Goal: Task Accomplishment & Management: Manage account settings

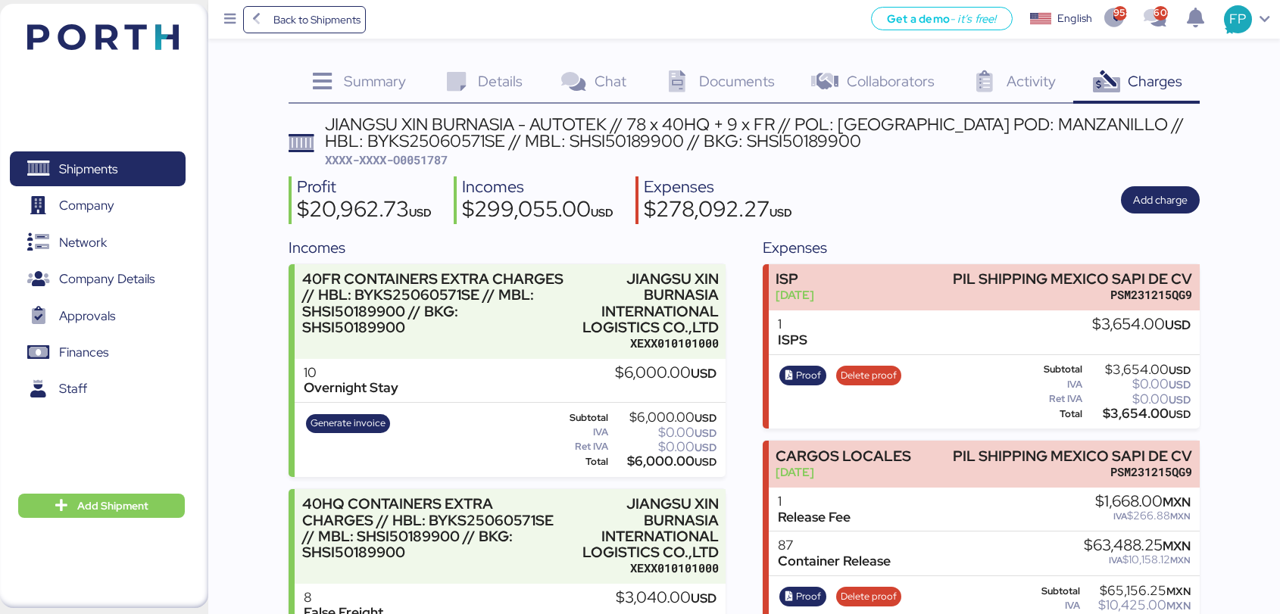
scroll to position [4053, 0]
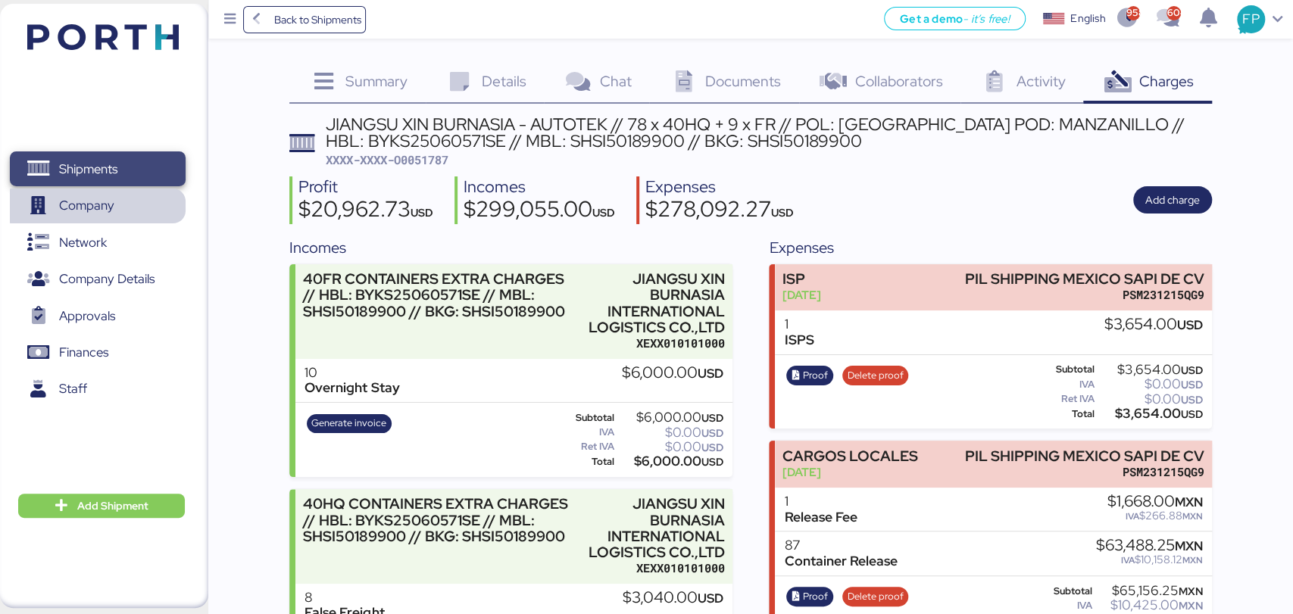
click at [140, 177] on span "Shipments" at bounding box center [97, 169] width 163 height 22
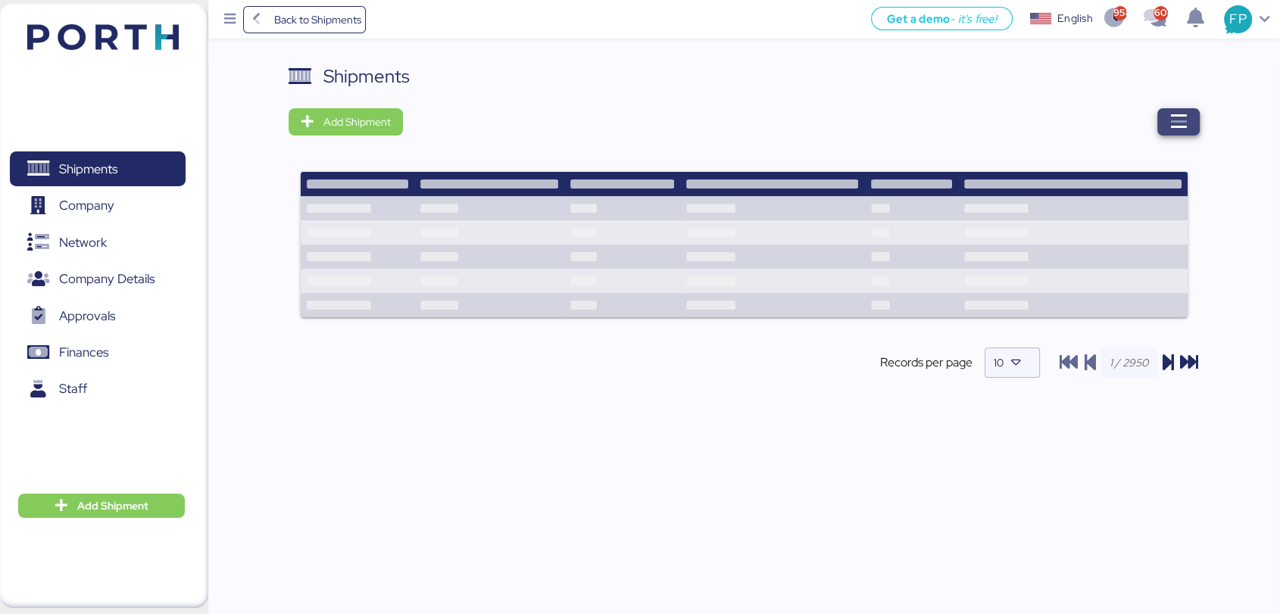
click at [1194, 123] on span "button" at bounding box center [1178, 121] width 42 height 27
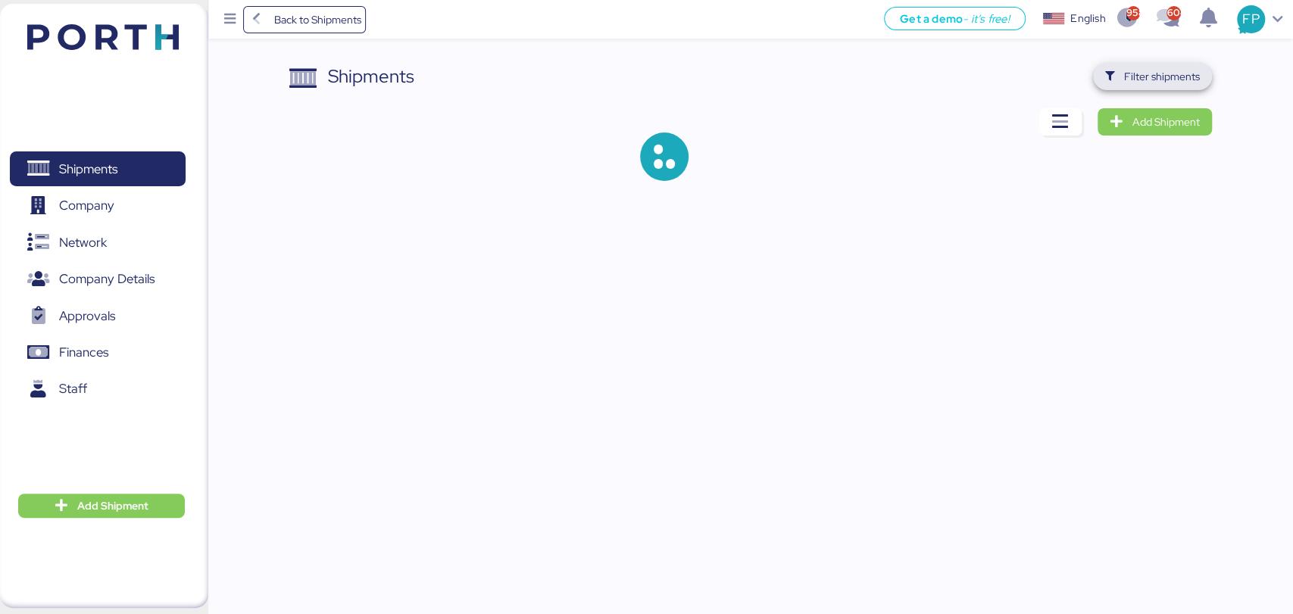
click at [1147, 83] on span "Filter shipments" at bounding box center [1162, 76] width 76 height 18
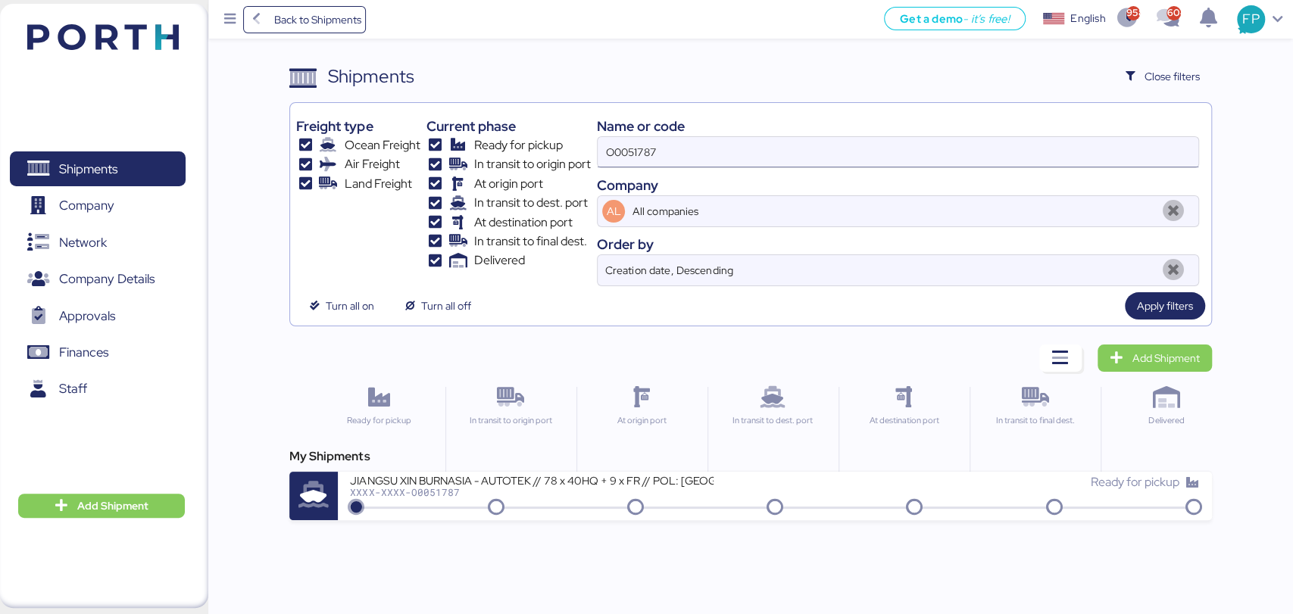
click at [634, 161] on input "O0051787" at bounding box center [898, 152] width 600 height 30
paste input "264"
type input "O0051264"
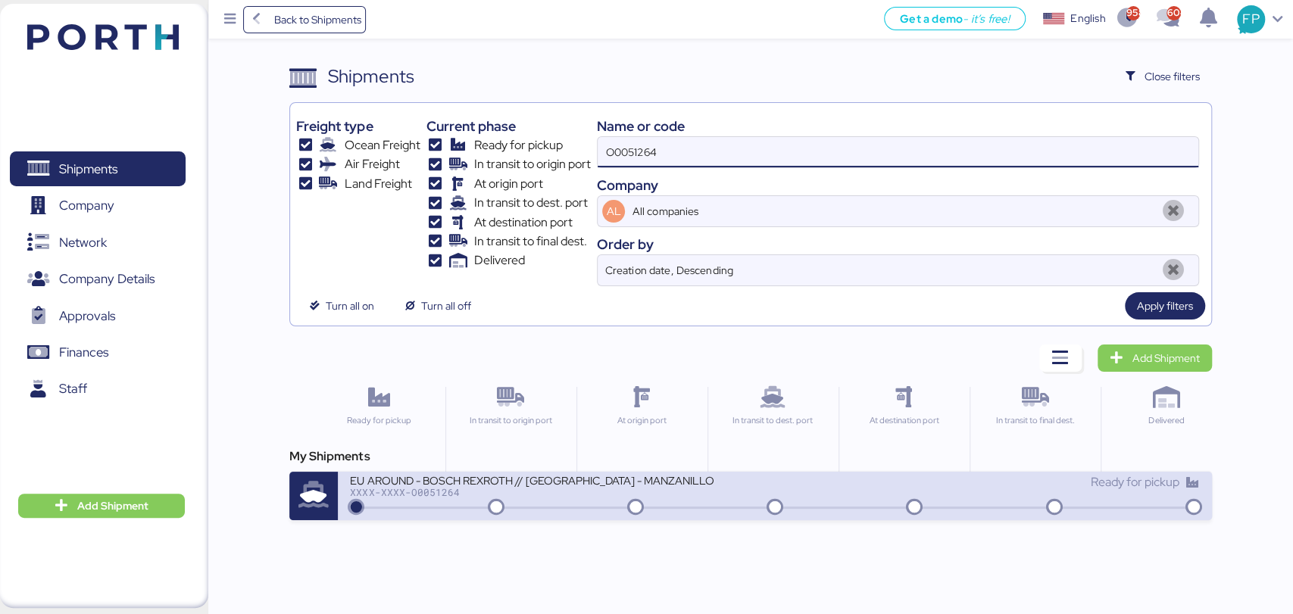
click at [604, 492] on div "XXXX-XXXX-O0051264" at bounding box center [532, 492] width 364 height 11
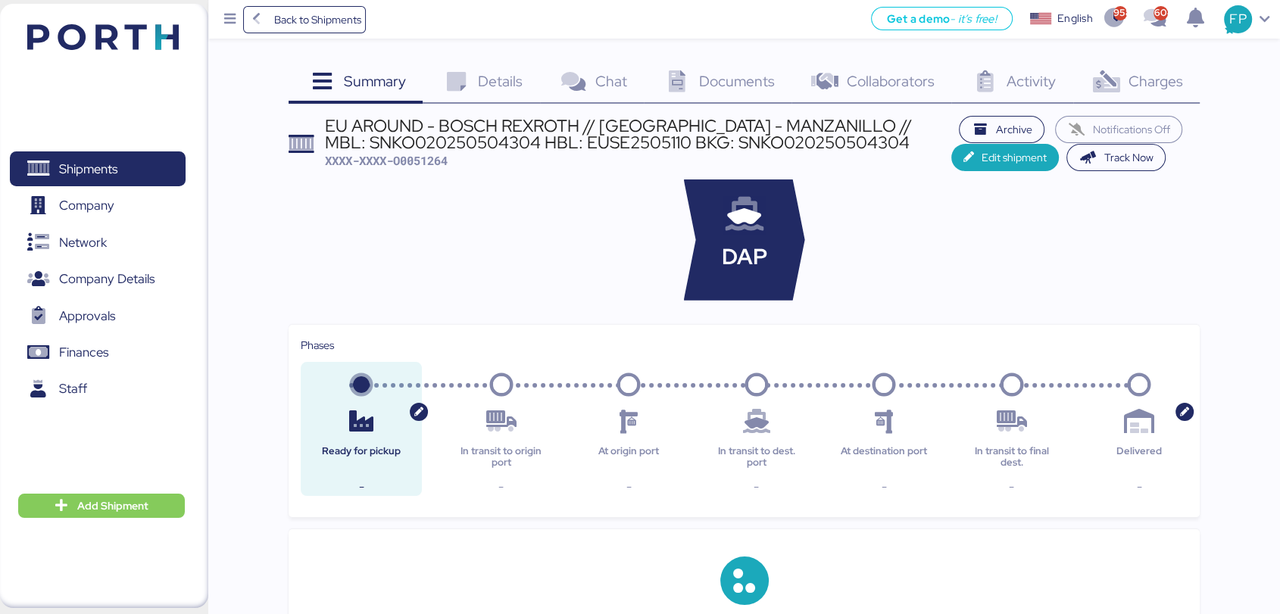
click at [1147, 92] on div "Charges 0" at bounding box center [1136, 83] width 126 height 41
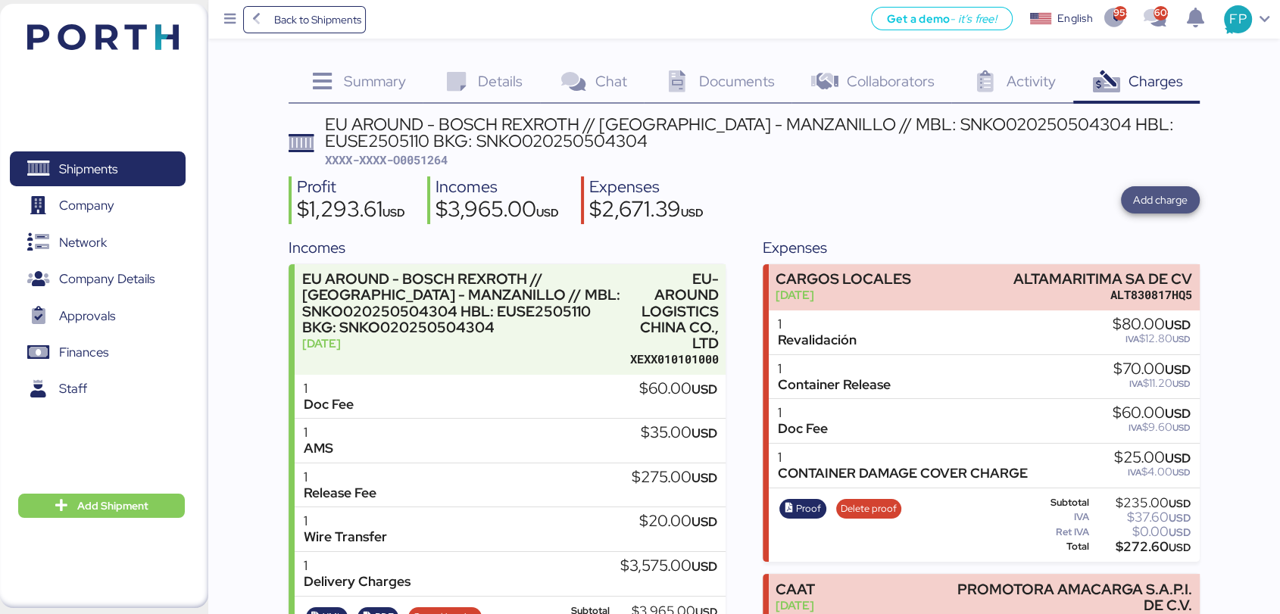
click at [1153, 200] on span "Add charge" at bounding box center [1160, 200] width 55 height 18
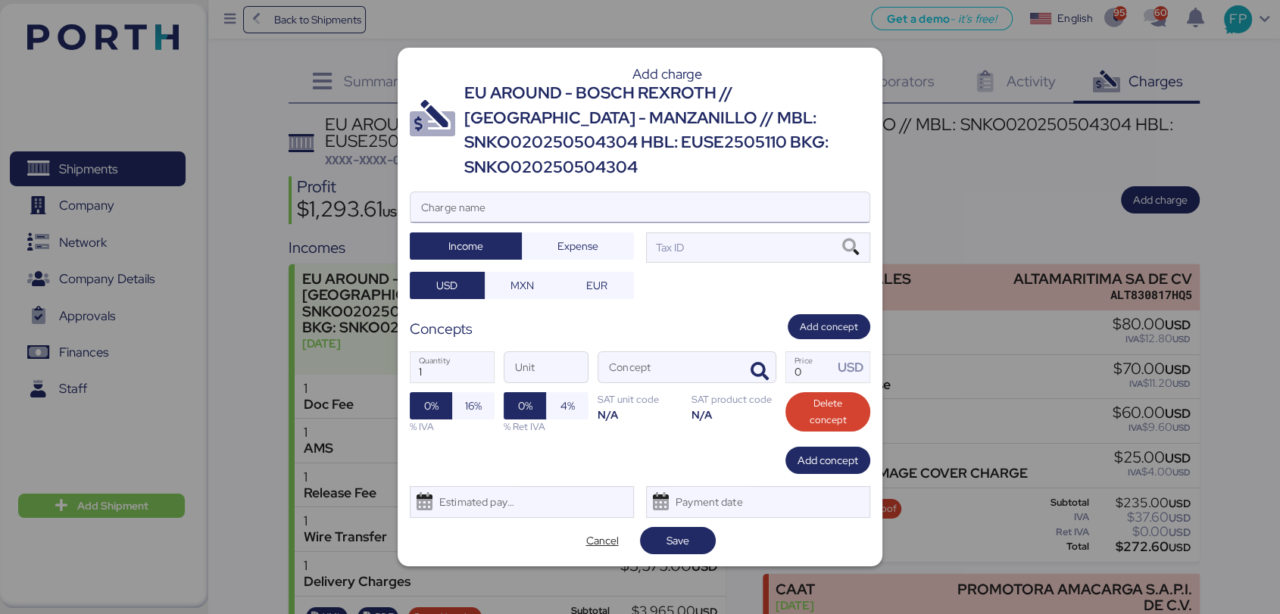
click at [573, 192] on input "Charge name" at bounding box center [639, 207] width 459 height 30
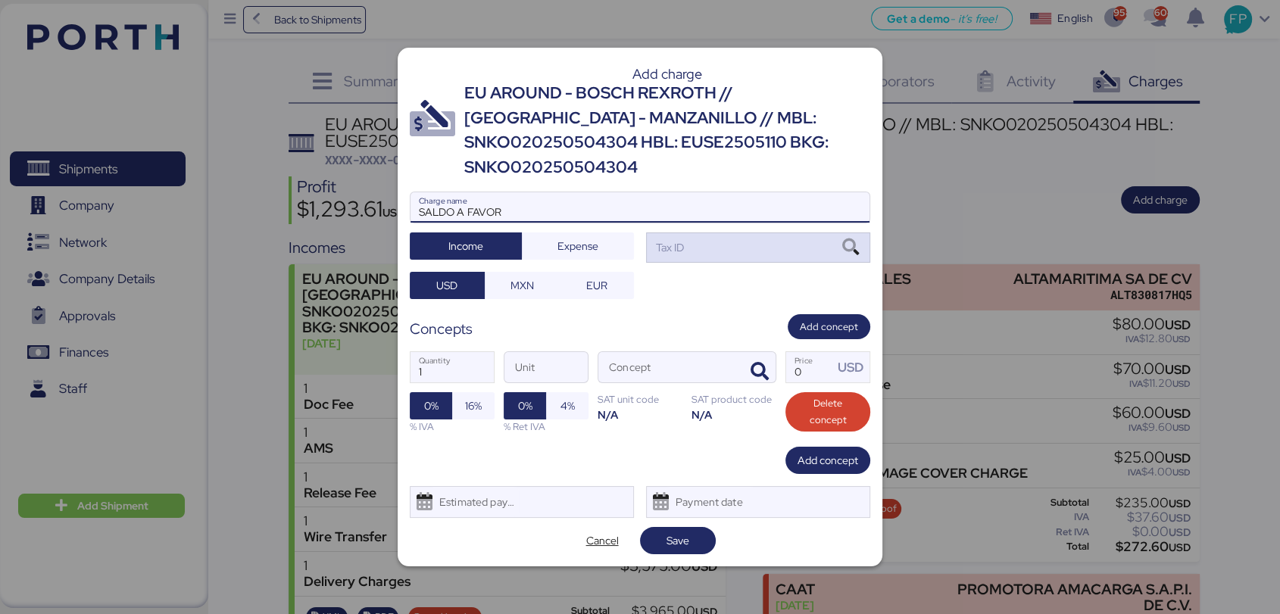
type input "SALDO A FAVOR"
click at [722, 239] on div "Tax ID" at bounding box center [758, 248] width 224 height 30
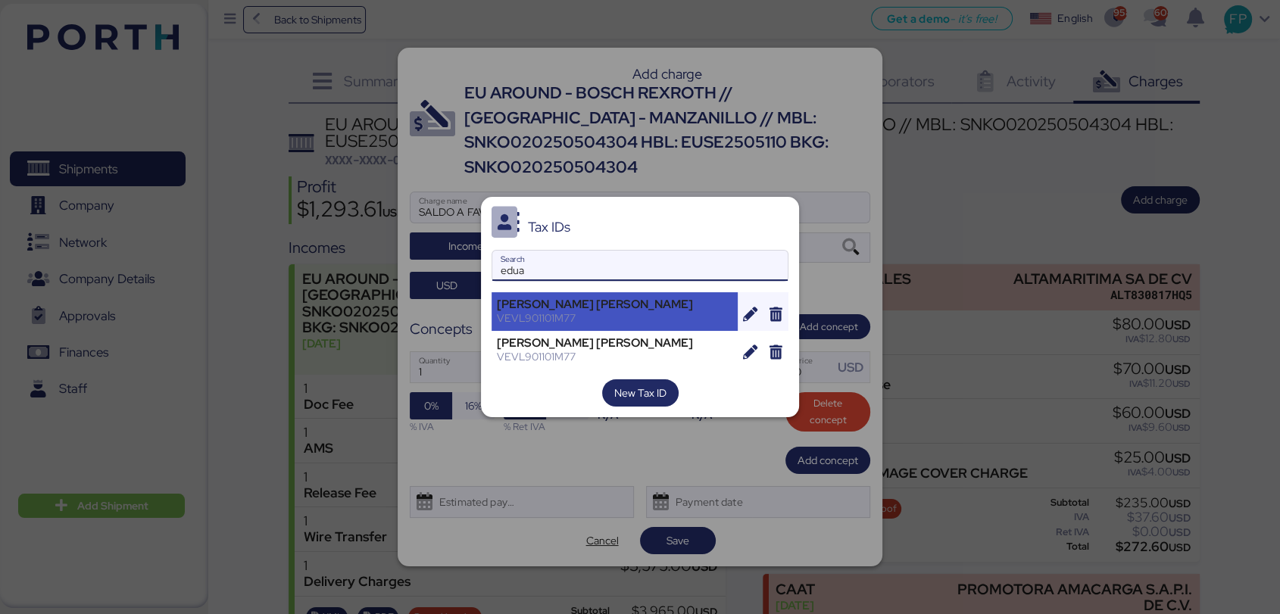
type input "edua"
click at [604, 310] on div "[PERSON_NAME] [PERSON_NAME]" at bounding box center [615, 305] width 236 height 14
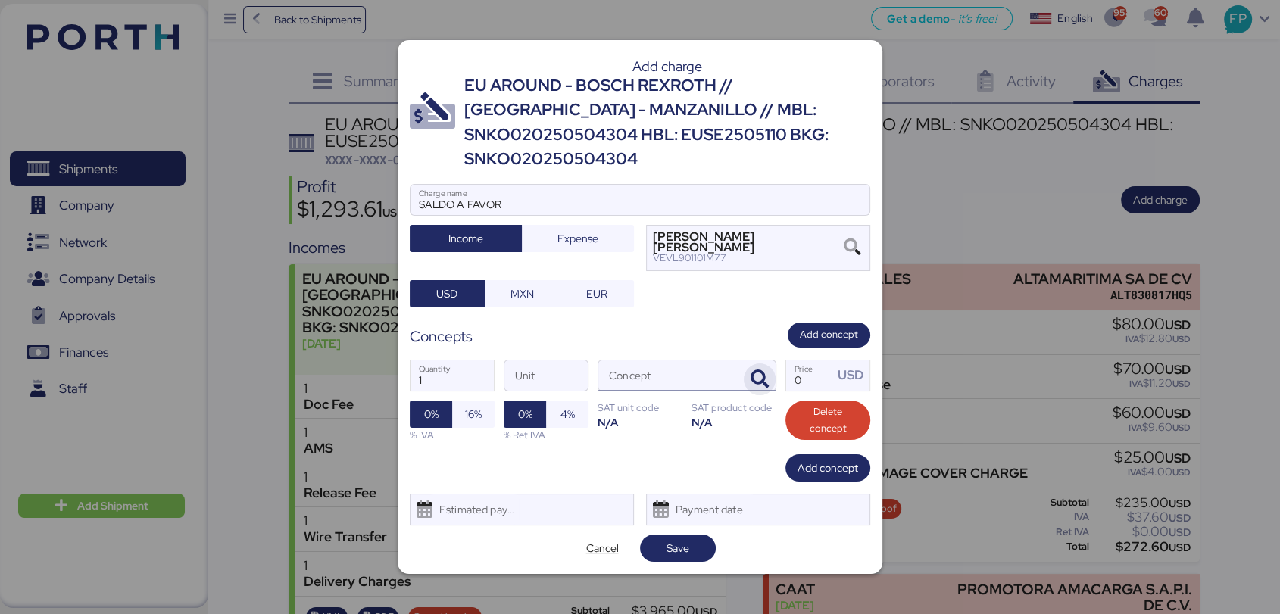
click at [763, 364] on span "button" at bounding box center [760, 380] width 32 height 32
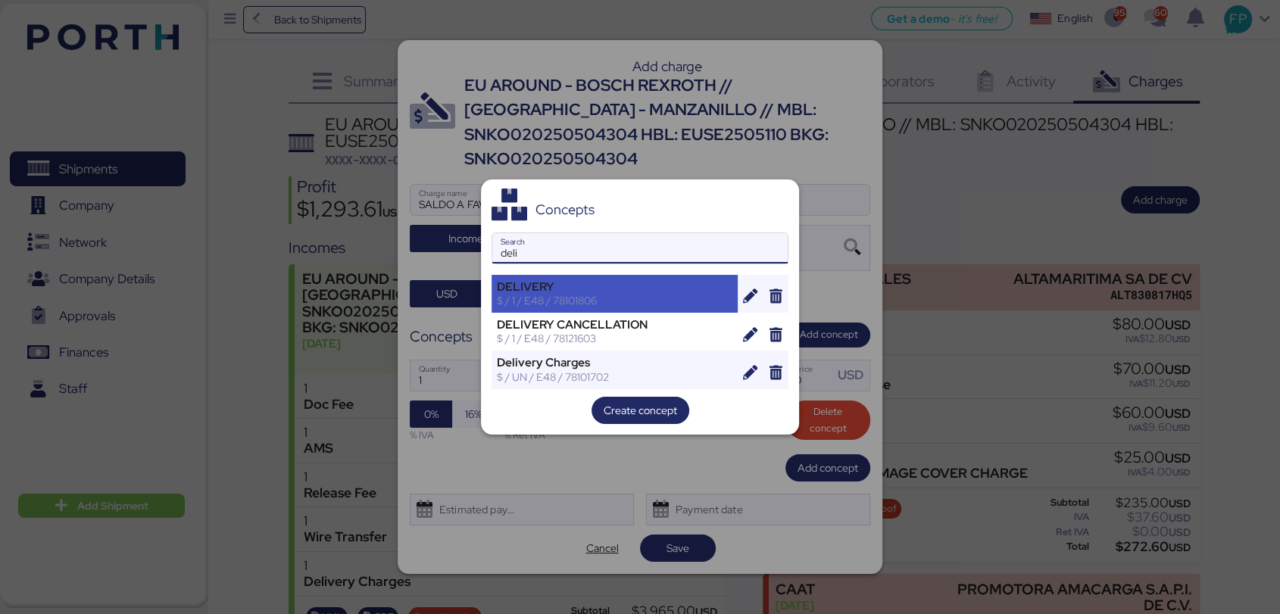
type input "deli"
click at [569, 307] on div "DELIVERY $ / 1 / E48 / 78101806" at bounding box center [615, 294] width 246 height 38
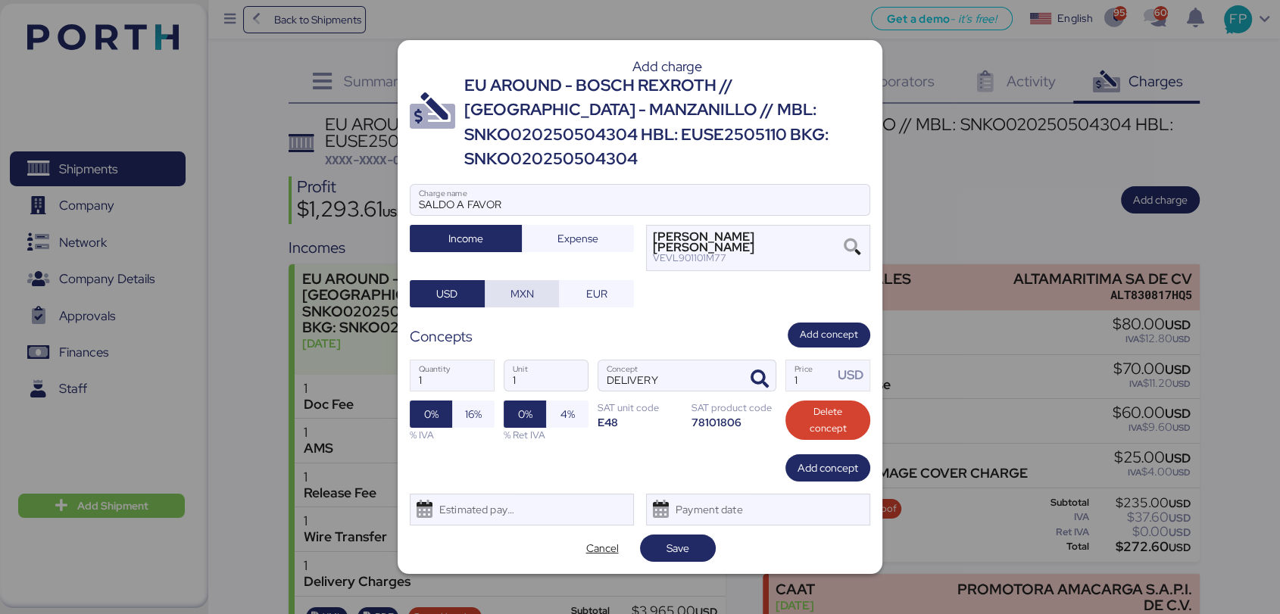
click at [529, 291] on span "MXN" at bounding box center [522, 293] width 51 height 21
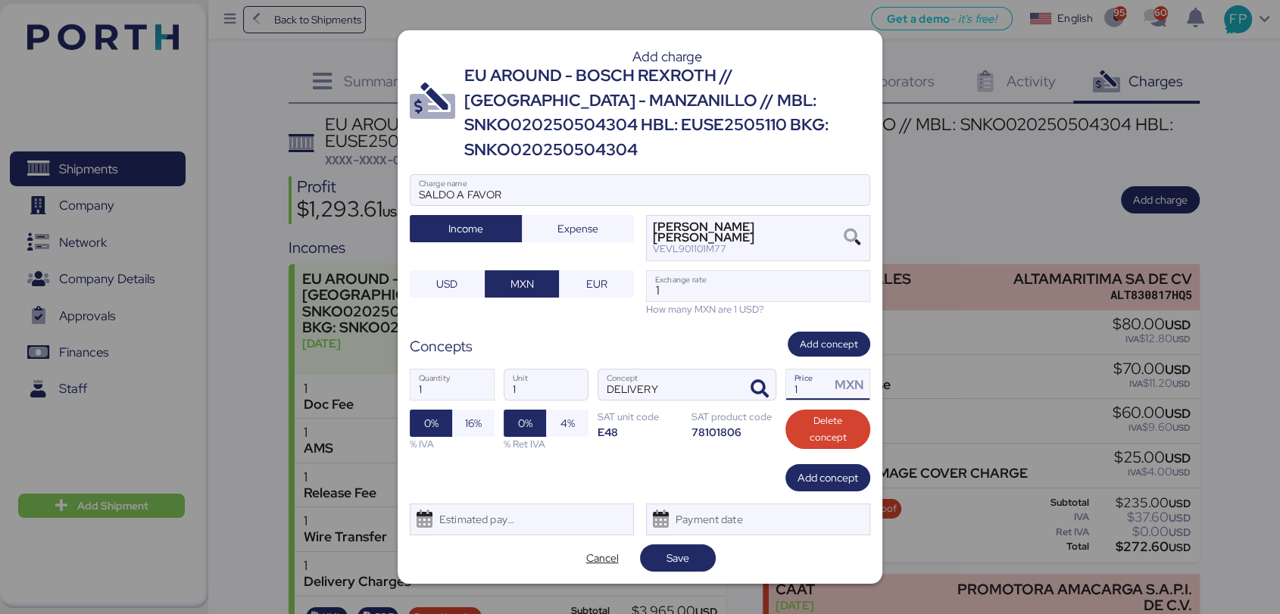
click at [835, 376] on div "MXN" at bounding box center [852, 385] width 35 height 19
click at [826, 374] on input "1" at bounding box center [808, 385] width 44 height 30
type input "2000"
click at [720, 277] on input "1" at bounding box center [758, 286] width 223 height 30
drag, startPoint x: 676, startPoint y: 266, endPoint x: 634, endPoint y: 288, distance: 47.8
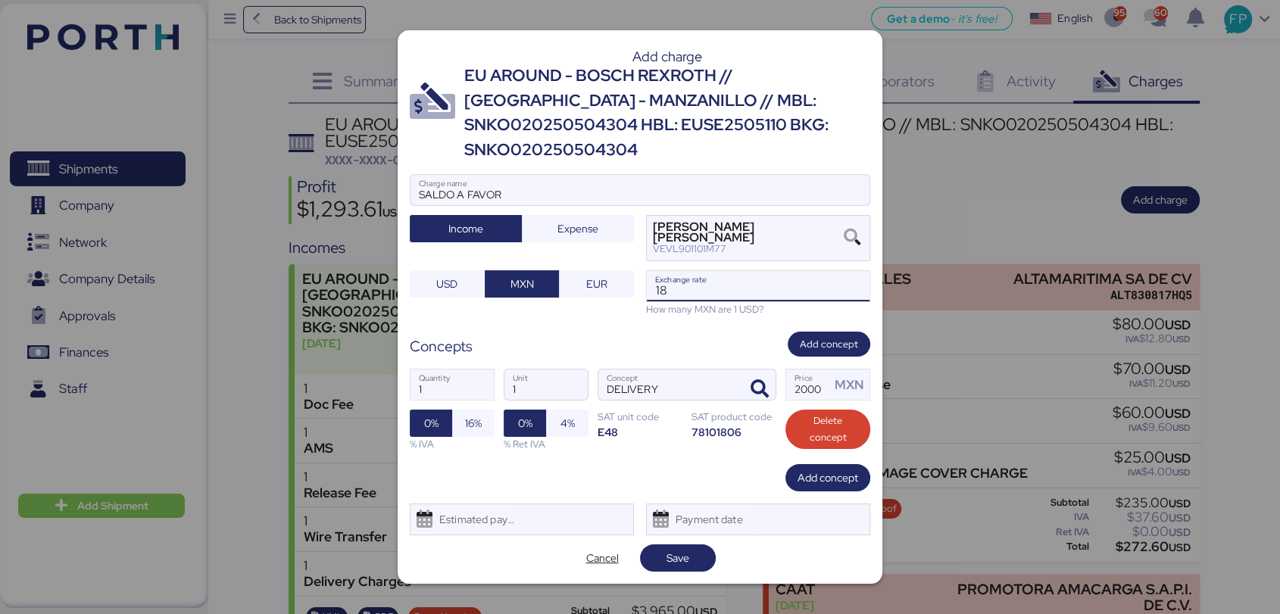
click at [635, 288] on div "SALDO A FAVOR Charge name Income Expense [PERSON_NAME] [PERSON_NAME] VEVL901101…" at bounding box center [640, 245] width 460 height 142
paste input ".7668"
type input "18.7668"
click at [691, 548] on span "Save" at bounding box center [678, 558] width 52 height 21
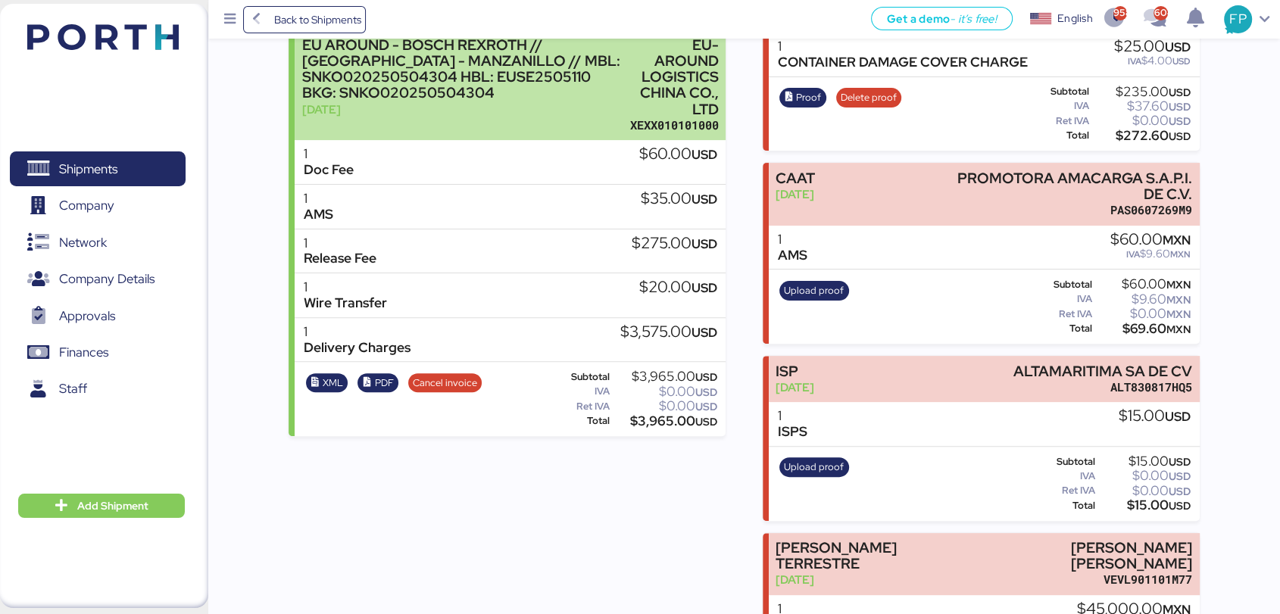
scroll to position [408, 0]
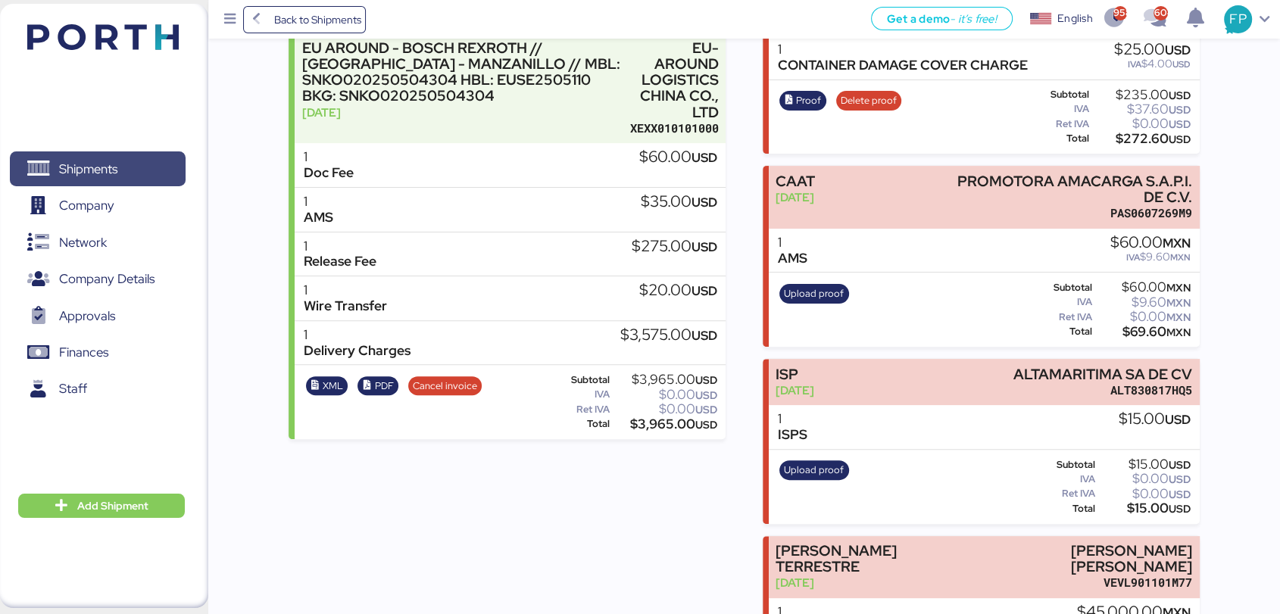
click at [150, 167] on span "Shipments" at bounding box center [97, 169] width 163 height 22
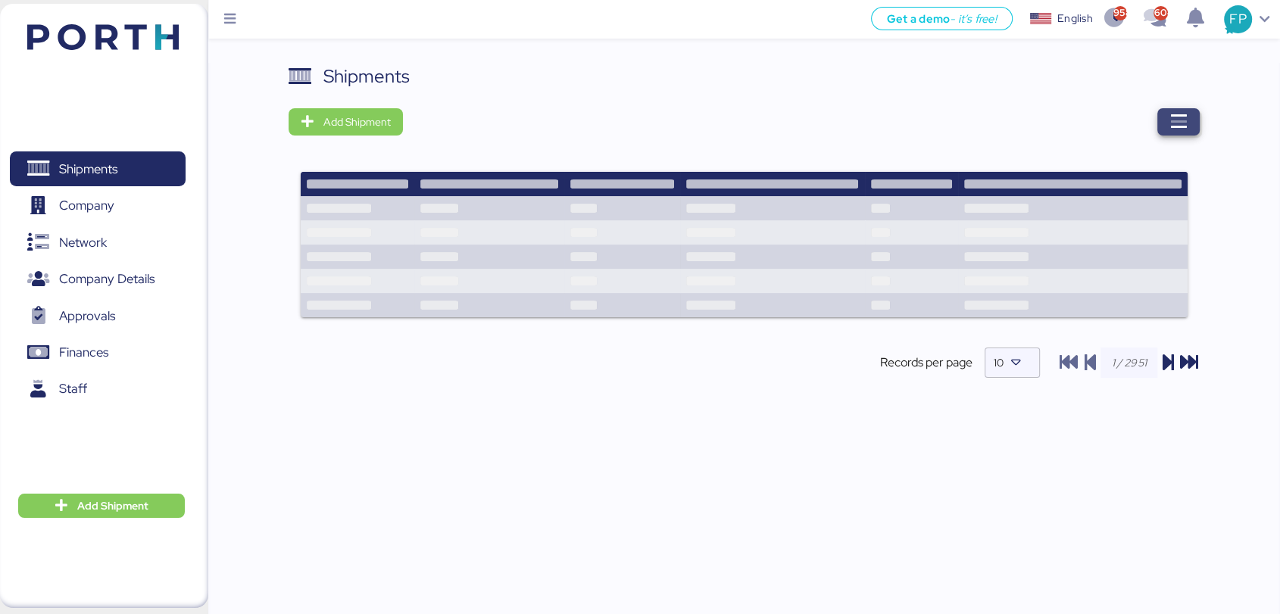
click at [1190, 132] on span "button" at bounding box center [1178, 121] width 42 height 27
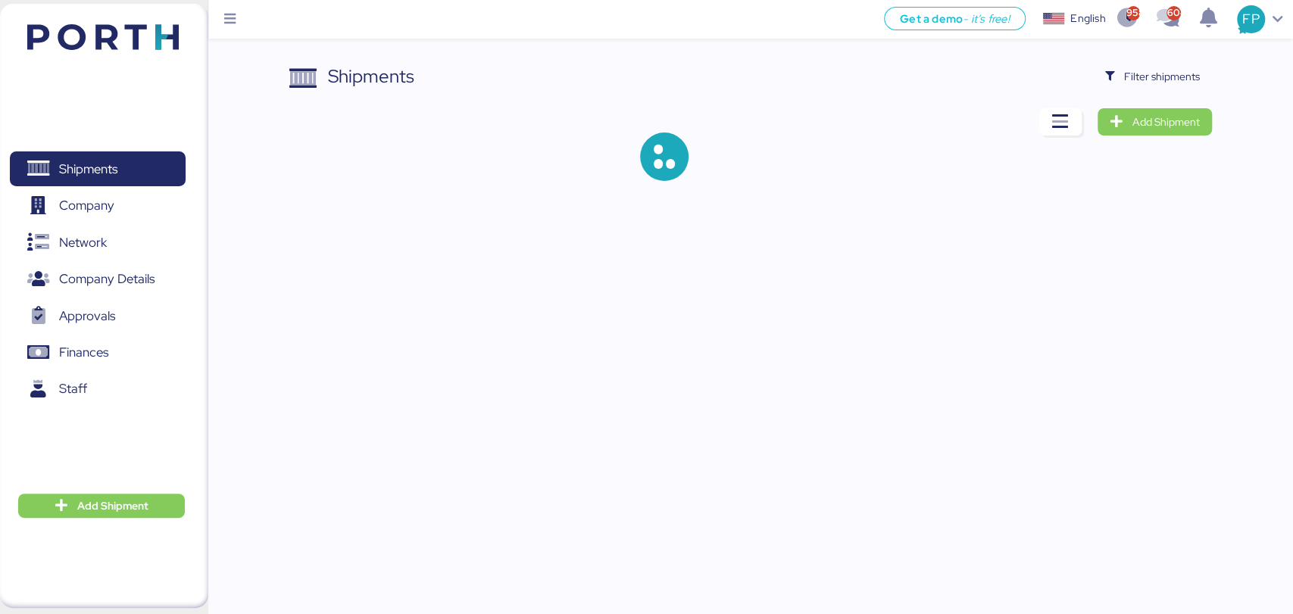
click at [1127, 60] on div "Shipments Filter shipments Add Shipment" at bounding box center [646, 102] width 1293 height 205
click at [1142, 75] on span "Filter shipments" at bounding box center [1162, 76] width 76 height 18
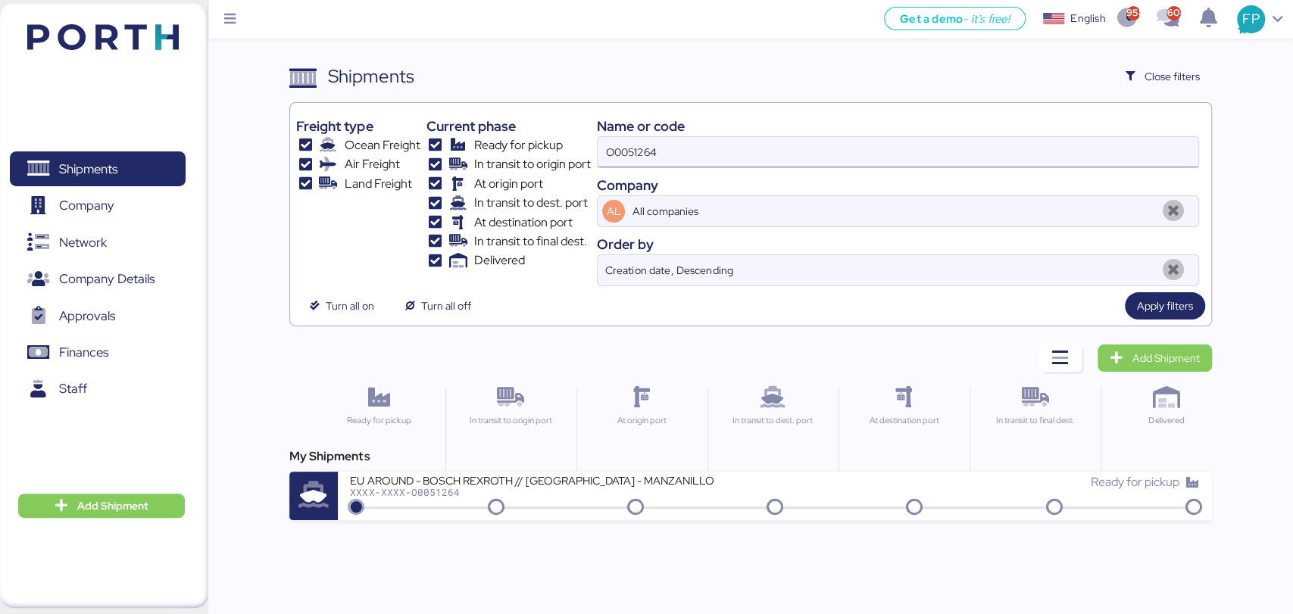
click at [626, 155] on input "O0051264" at bounding box center [898, 152] width 600 height 30
paste input "729"
type input "O0051729"
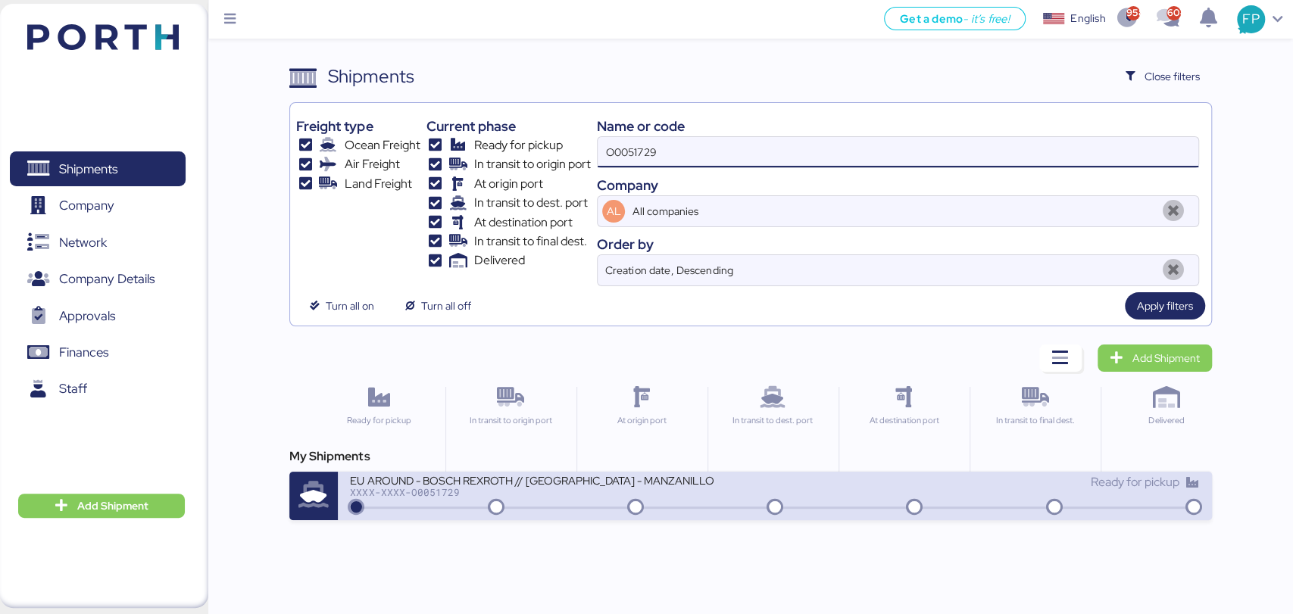
click at [561, 504] on div "EU AROUND - BOSCH REXROTH // [GEOGRAPHIC_DATA] - MANZANILLO // MBL: SNKO0202506…" at bounding box center [562, 489] width 425 height 33
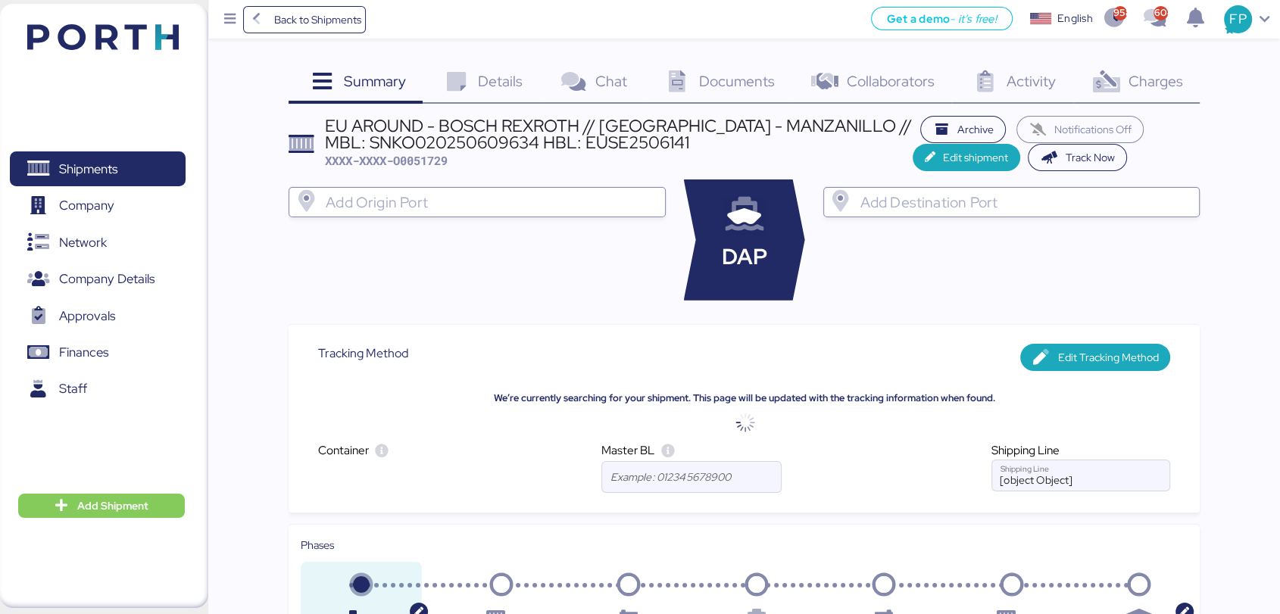
click at [1140, 86] on span "Charges" at bounding box center [1155, 81] width 55 height 20
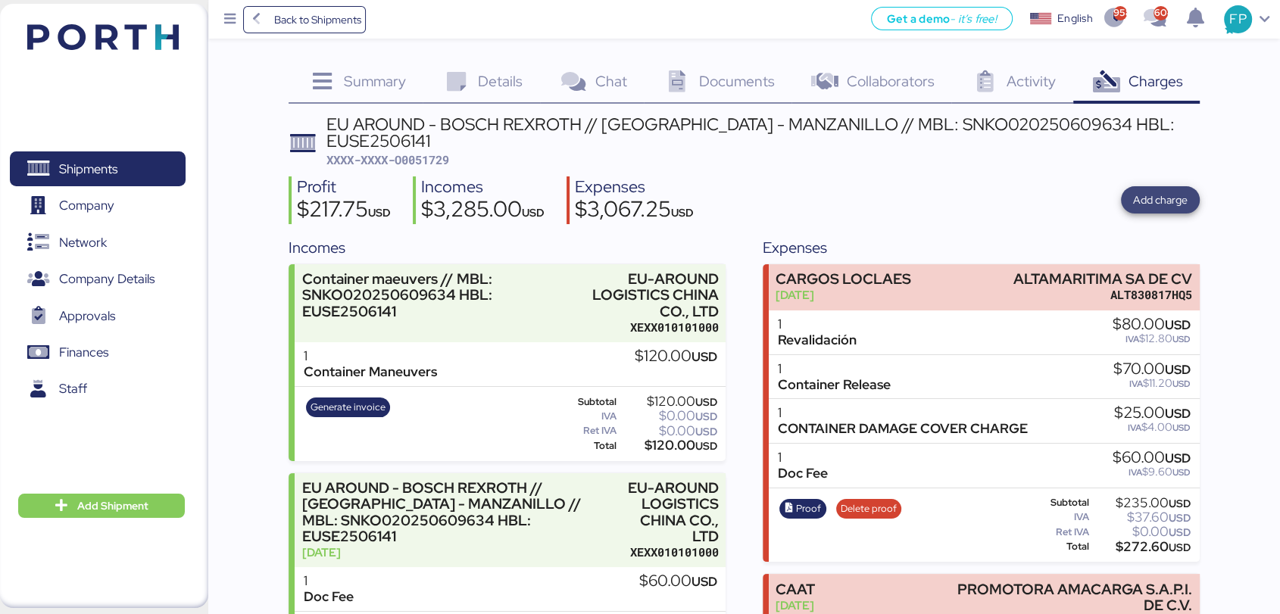
click at [1148, 191] on span "Add charge" at bounding box center [1160, 200] width 55 height 18
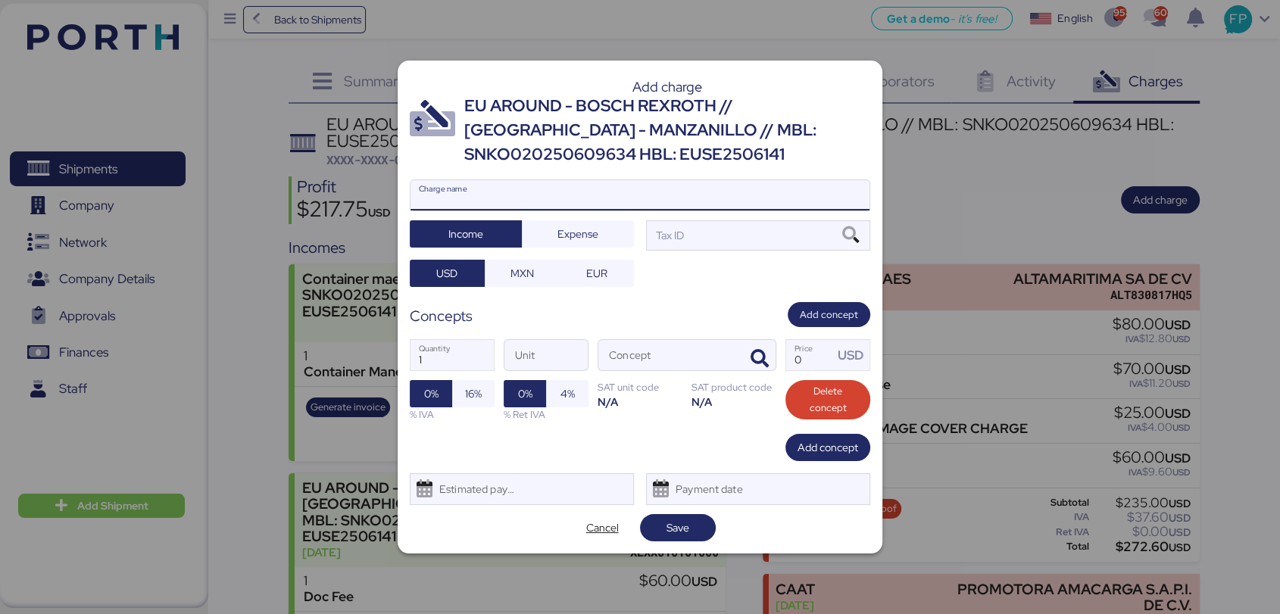
click at [538, 192] on input "Charge name" at bounding box center [639, 195] width 459 height 30
type input "SALDO A FAVOR"
click at [670, 233] on div "Tax ID" at bounding box center [668, 235] width 31 height 17
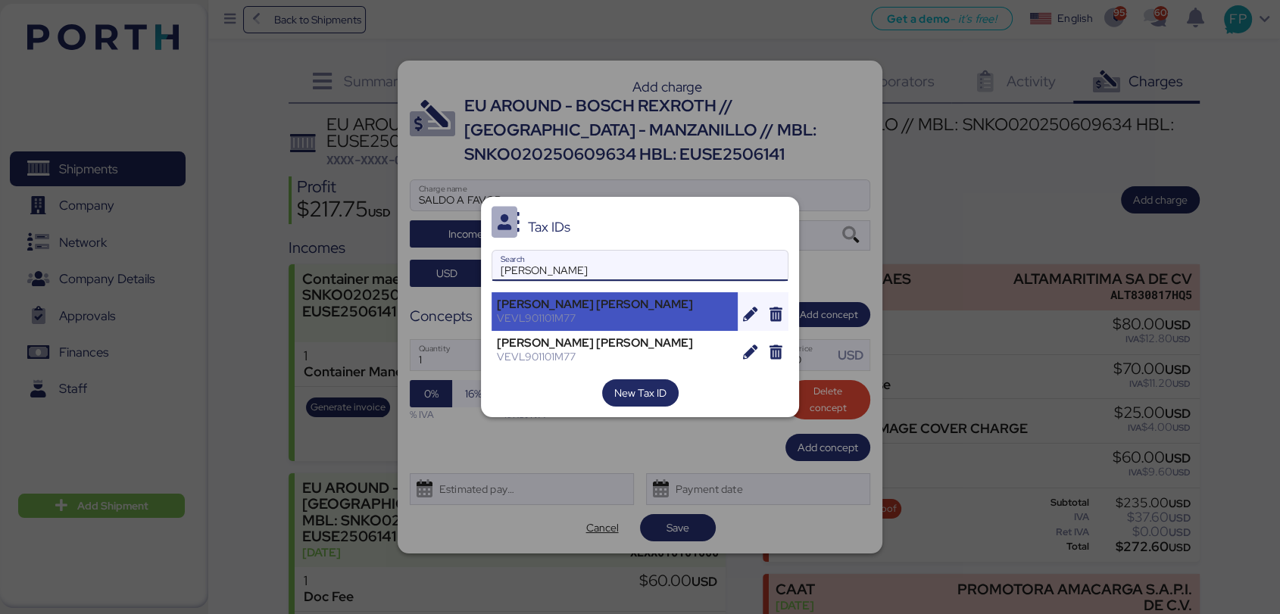
type input "[PERSON_NAME]"
click at [648, 314] on div "VEVL901101M77" at bounding box center [615, 318] width 236 height 14
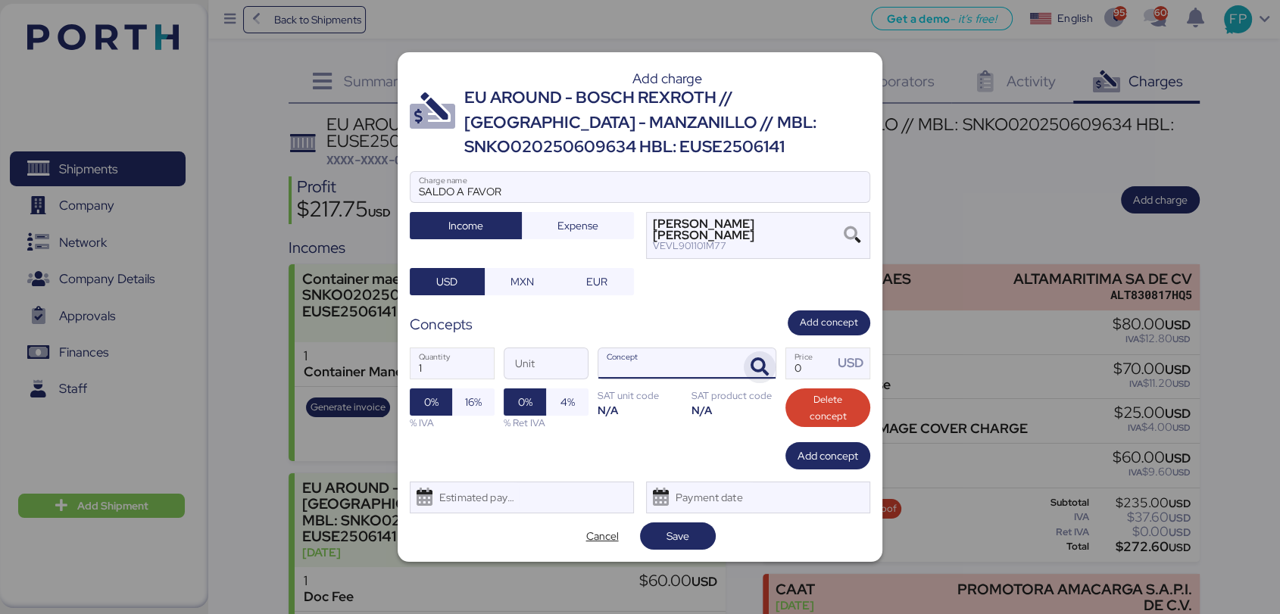
click at [754, 364] on icon "button" at bounding box center [760, 367] width 18 height 18
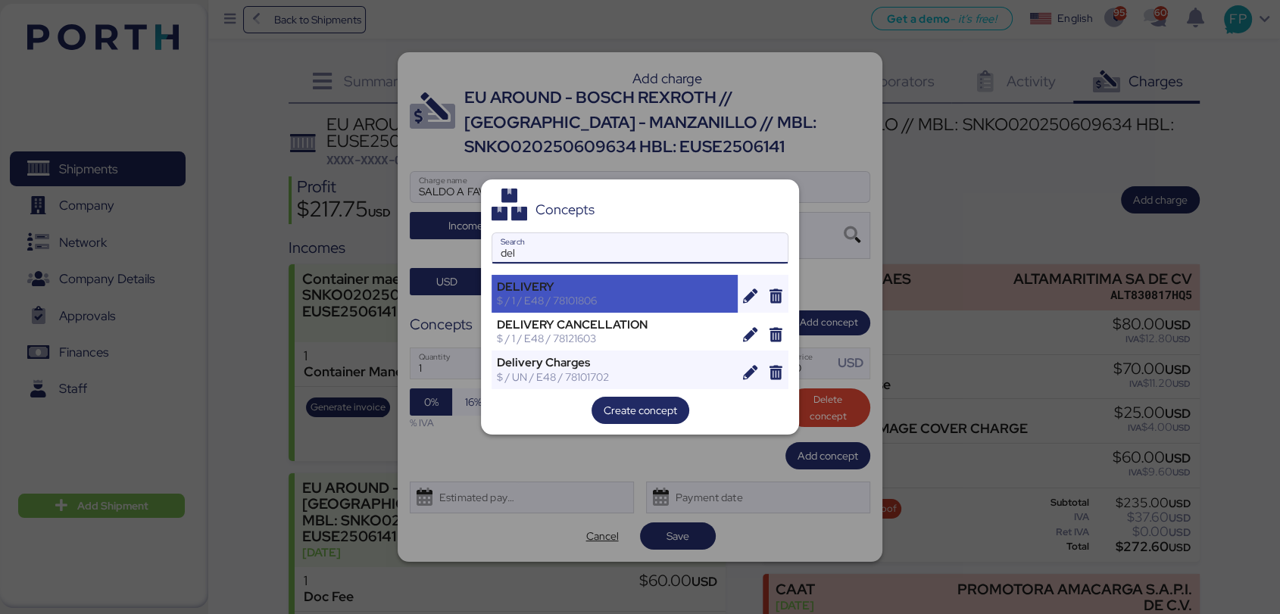
type input "del"
click at [578, 294] on div "$ / 1 / E48 / 78101806" at bounding box center [615, 301] width 236 height 14
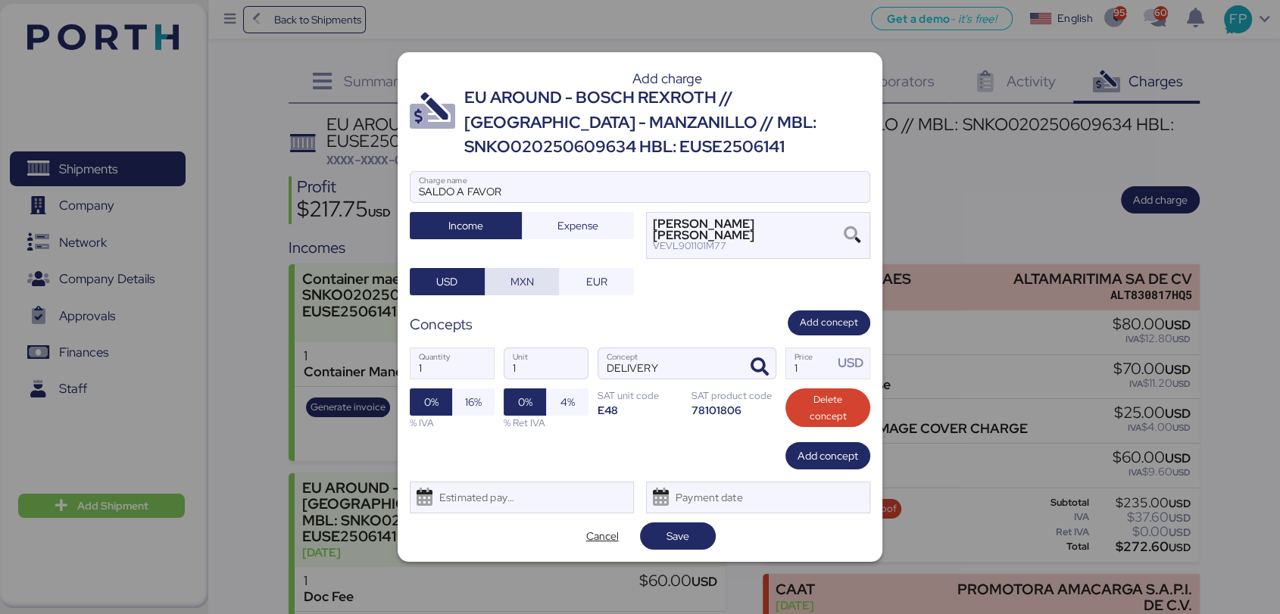
click at [523, 282] on span "MXN" at bounding box center [521, 282] width 23 height 18
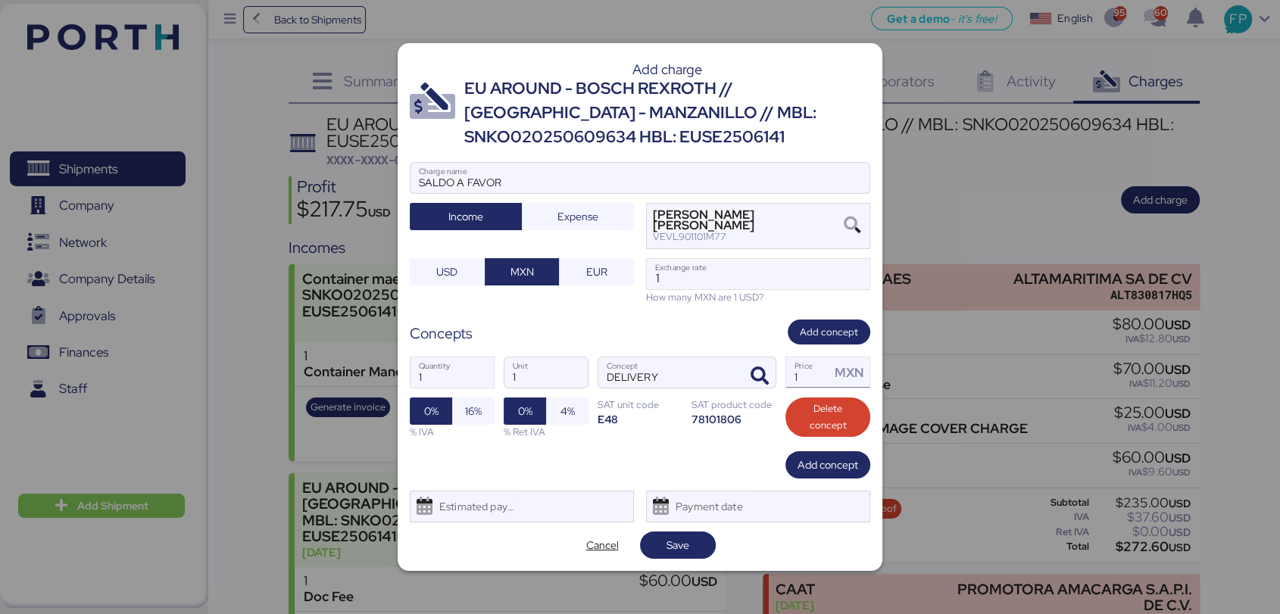
click at [817, 383] on input "1" at bounding box center [808, 372] width 44 height 30
type input "2000"
click at [703, 270] on input "1" at bounding box center [758, 274] width 223 height 30
type input "0"
paste input "18.7668"
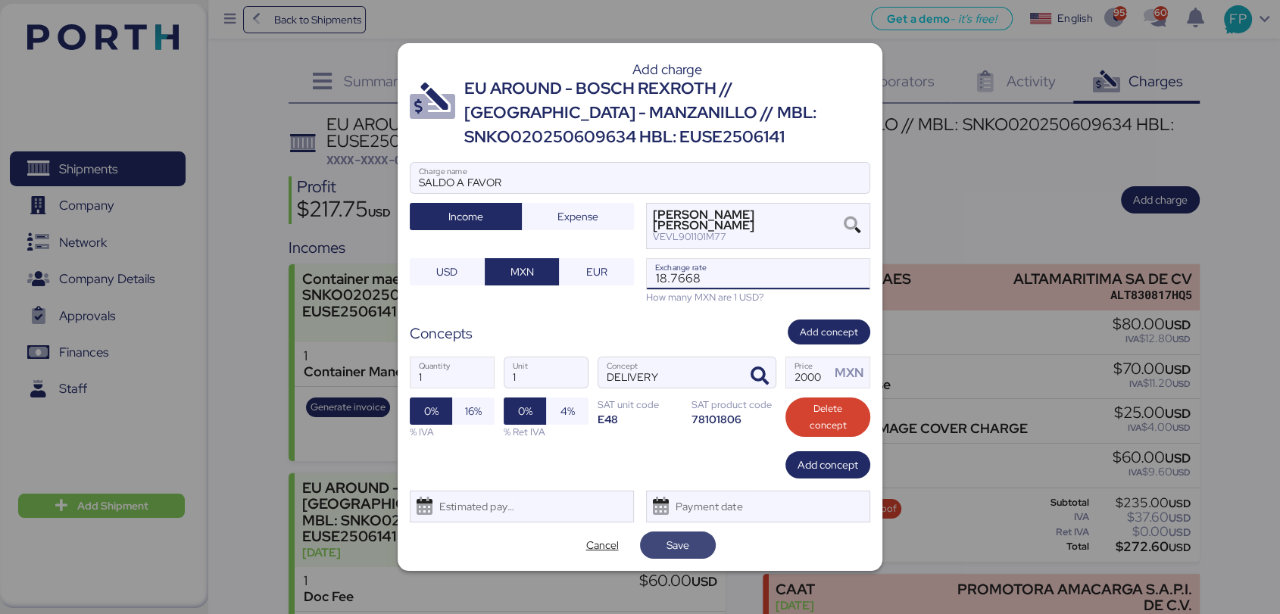
type input "18.7668"
click at [688, 538] on span "Save" at bounding box center [677, 545] width 23 height 18
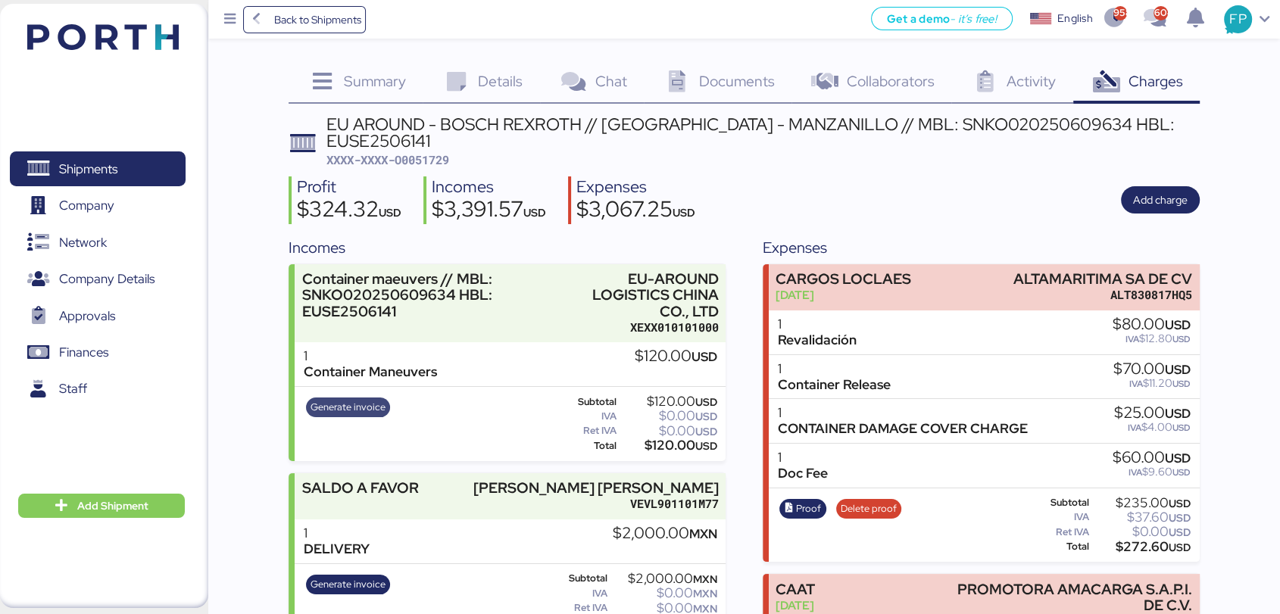
click at [333, 399] on span "Generate invoice" at bounding box center [348, 407] width 75 height 17
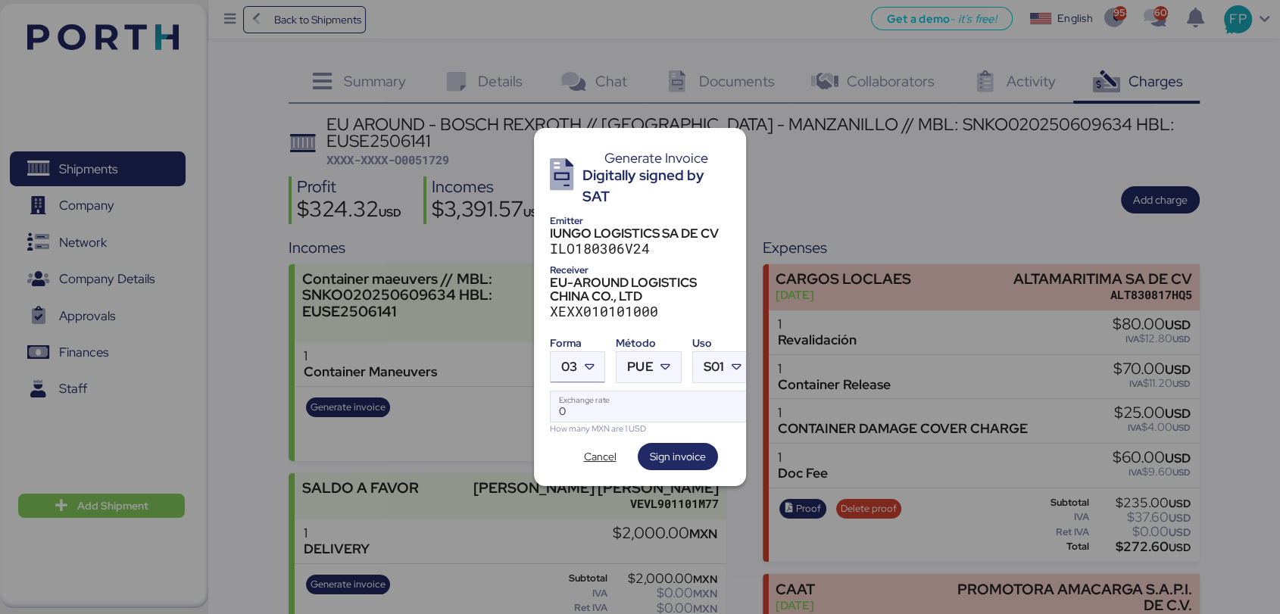
click at [570, 361] on span "03" at bounding box center [569, 367] width 16 height 13
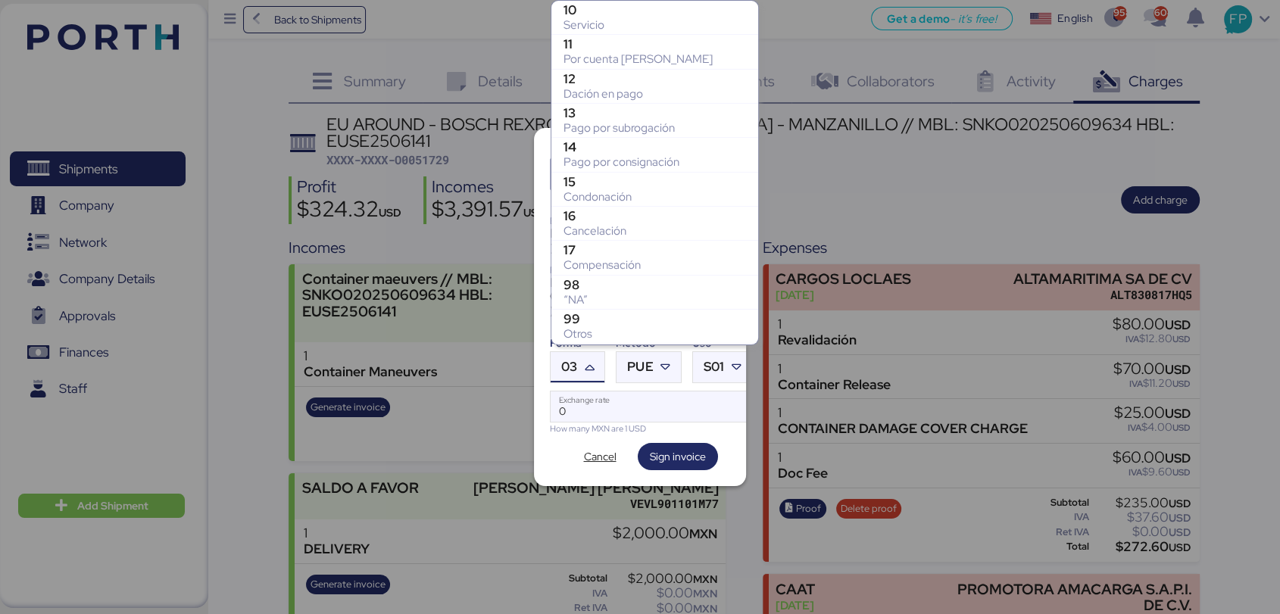
scroll to position [306, 0]
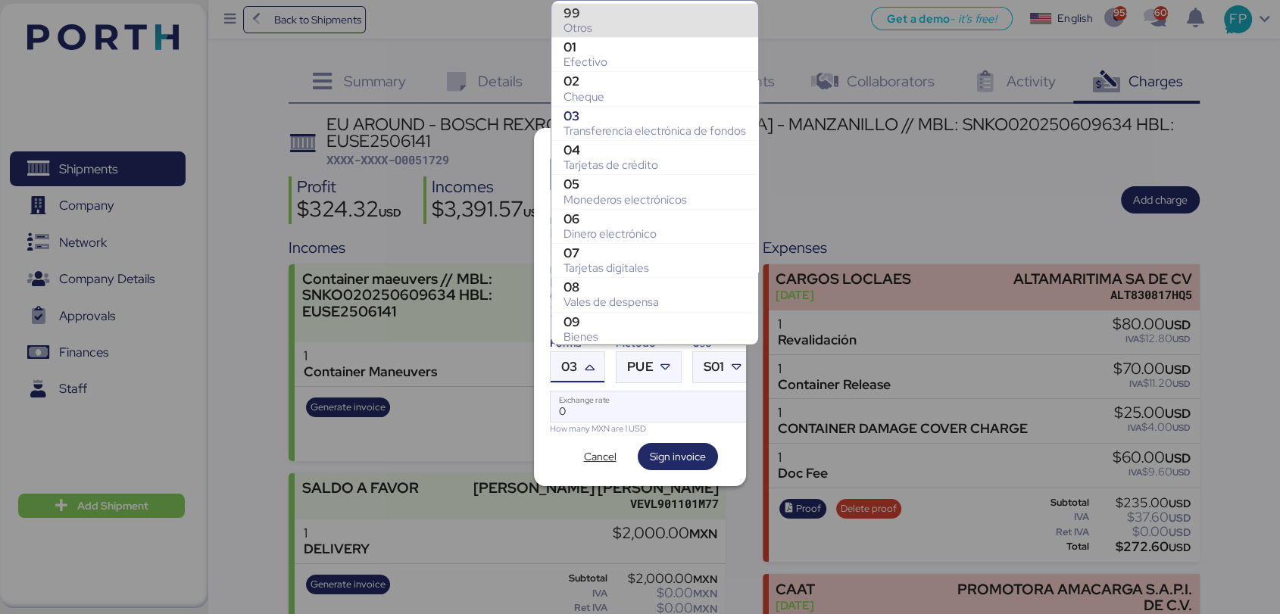
click at [592, 20] on div "Otros" at bounding box center [654, 27] width 183 height 15
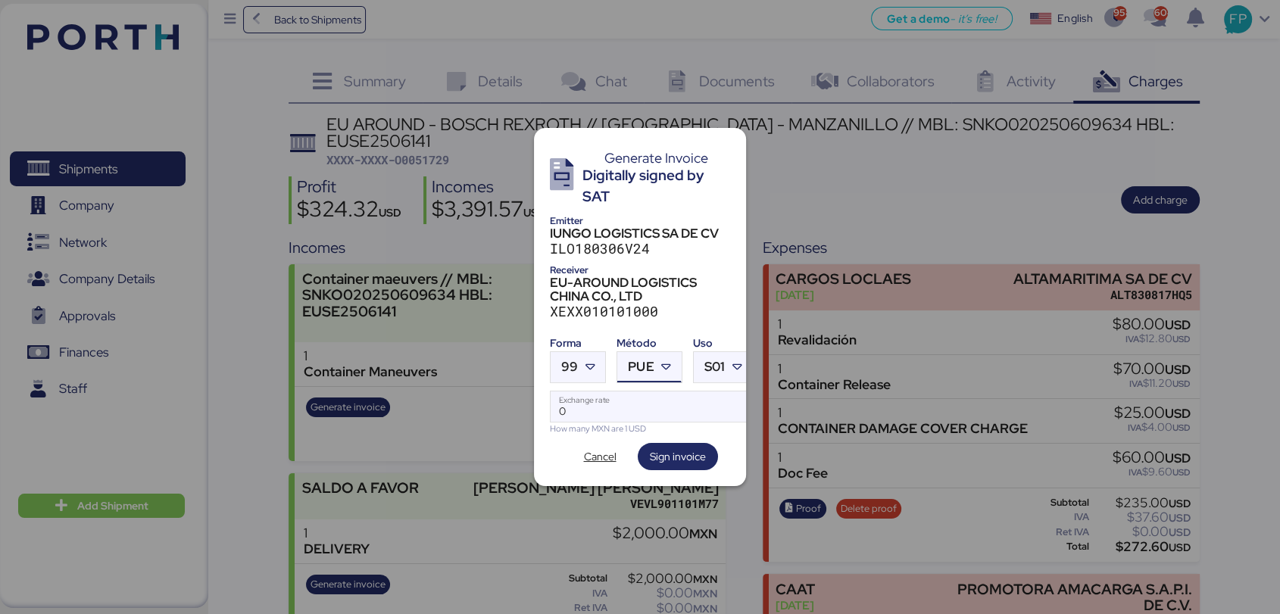
click at [658, 352] on div at bounding box center [667, 367] width 27 height 30
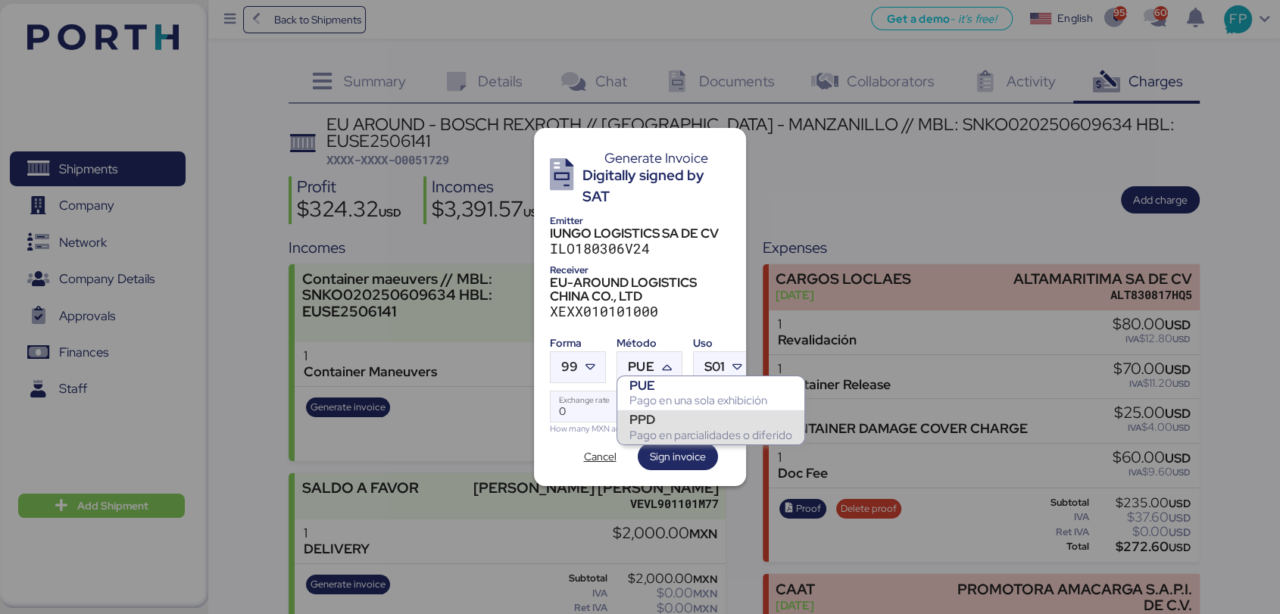
click at [670, 428] on div "Pago en parcialidades o diferido" at bounding box center [710, 435] width 163 height 15
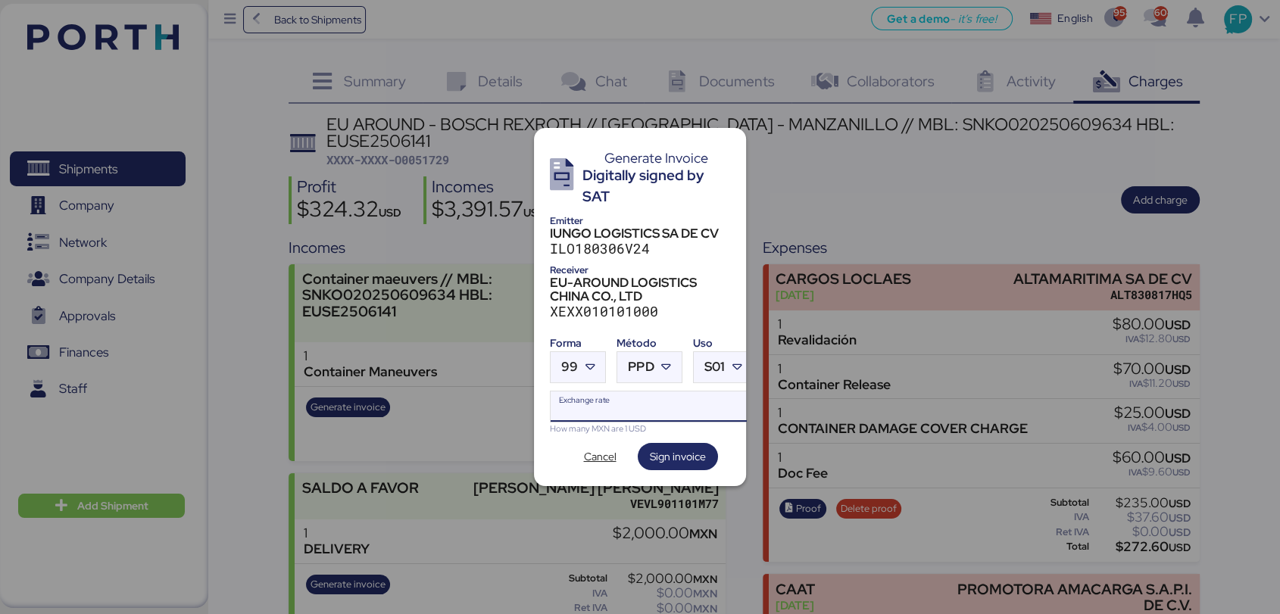
click at [628, 400] on input "Exchange rate" at bounding box center [651, 407] width 201 height 30
type input "0"
paste input "18.7668"
type input "18.7668"
click at [672, 454] on span "Sign invoice" at bounding box center [678, 457] width 56 height 18
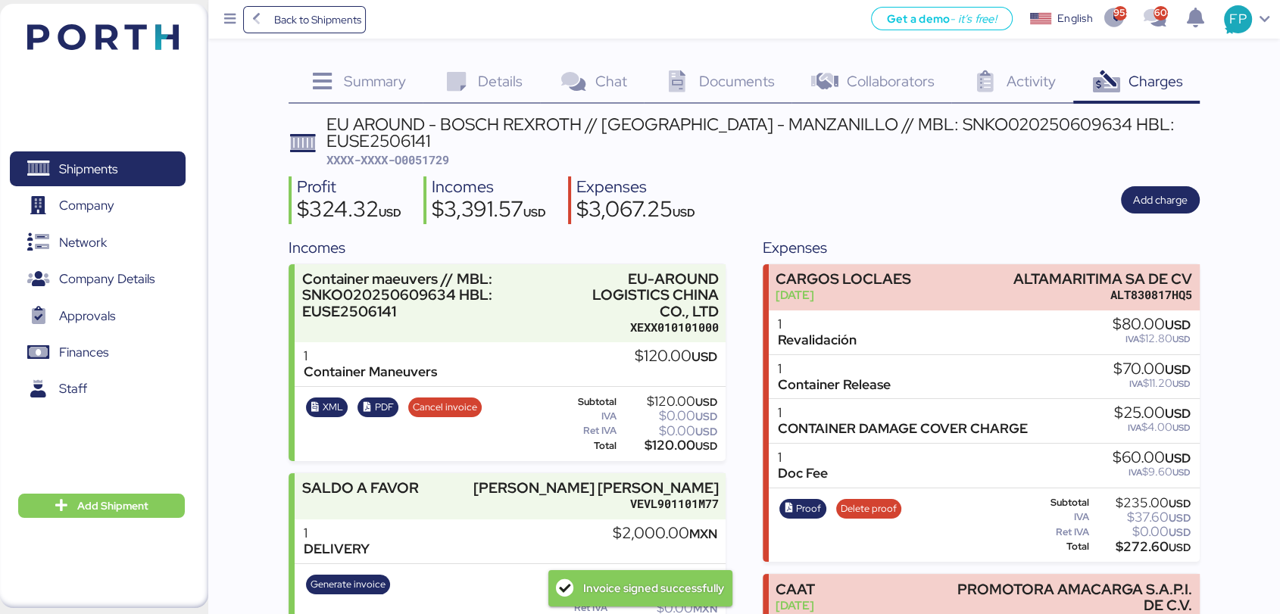
click at [425, 152] on span "XXXX-XXXX-O0051729" at bounding box center [387, 159] width 123 height 15
copy span "O0051729"
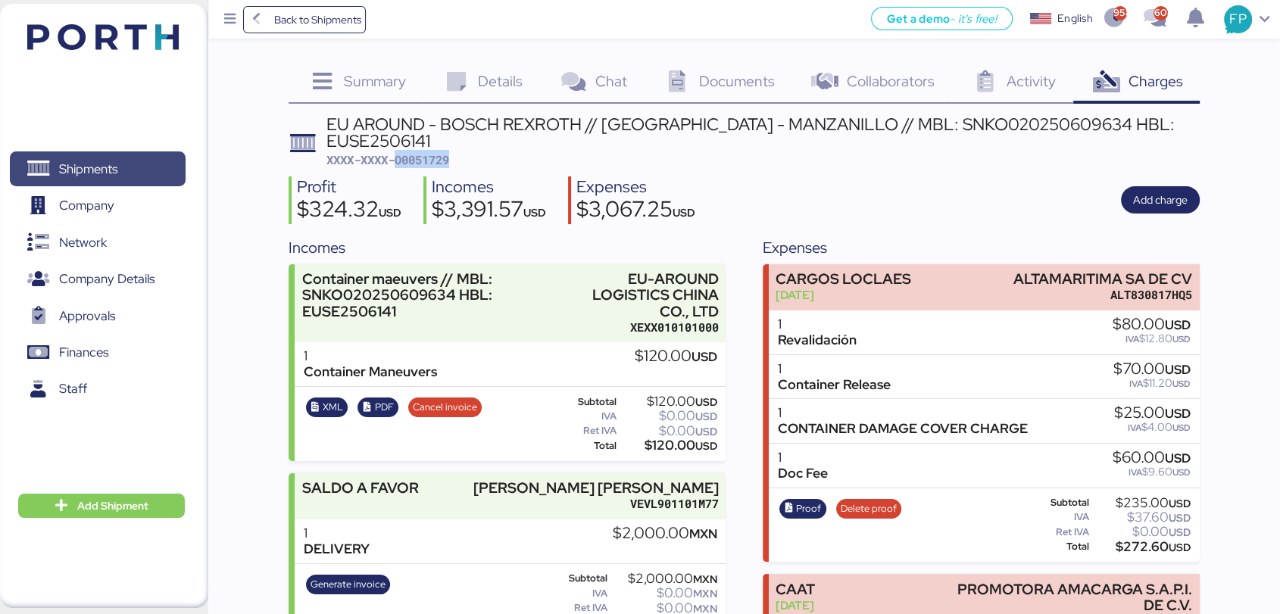
click at [111, 180] on span "Shipments" at bounding box center [97, 169] width 163 height 22
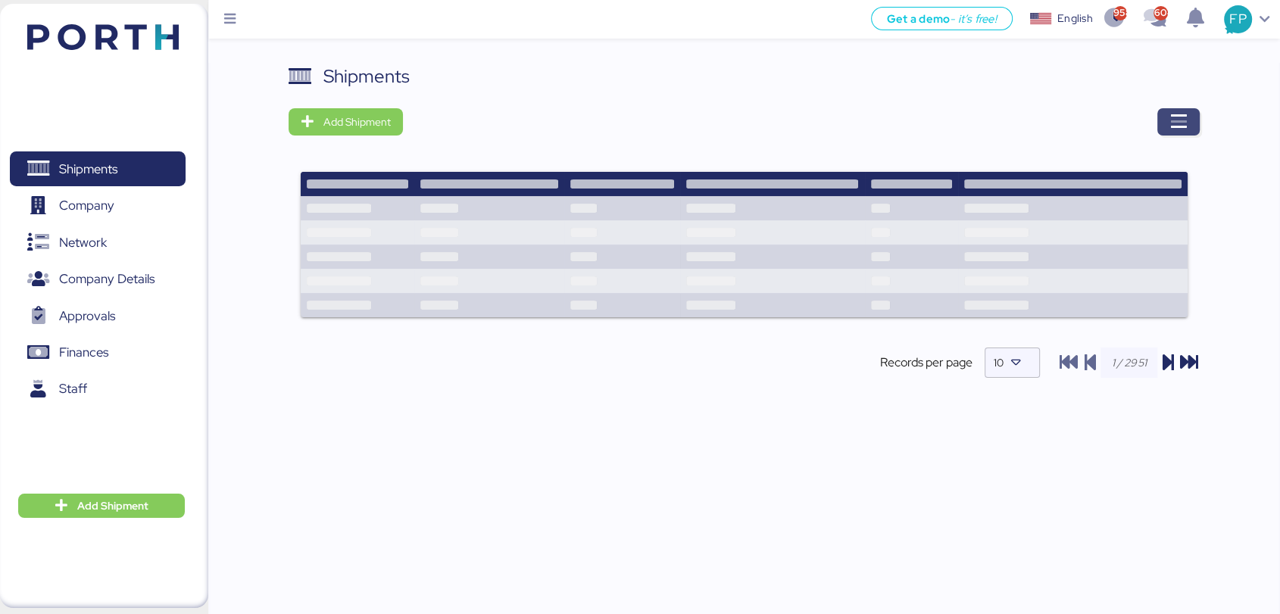
click at [1169, 121] on icon "button" at bounding box center [1178, 122] width 18 height 18
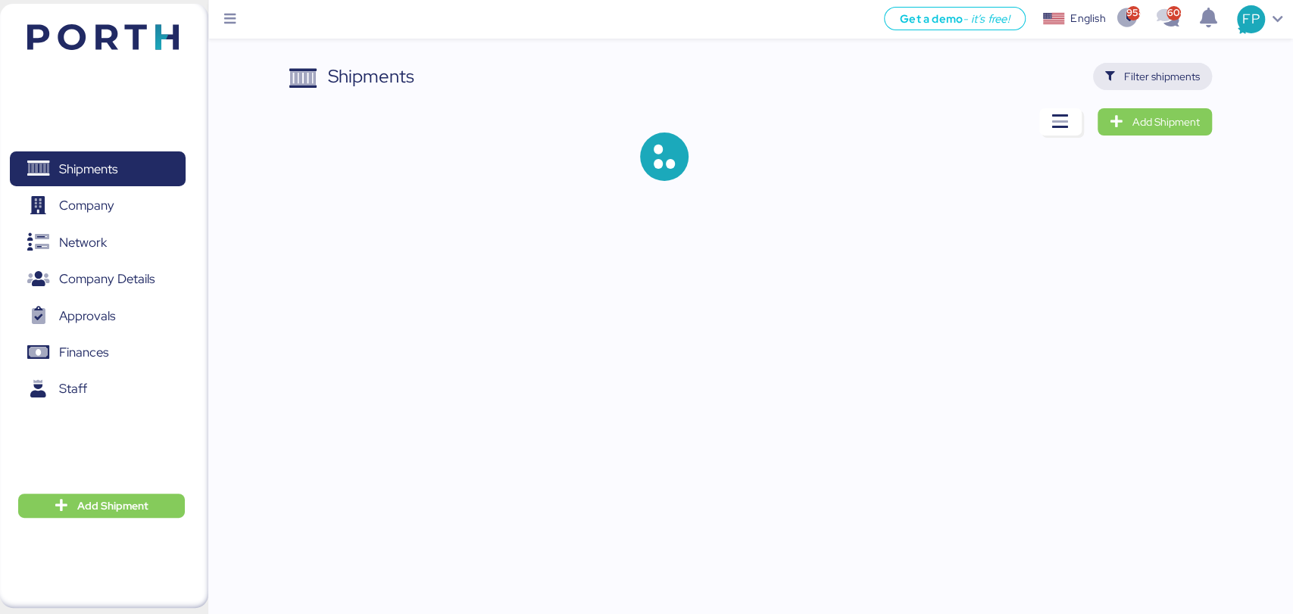
click at [1145, 68] on span "Filter shipments" at bounding box center [1162, 76] width 76 height 18
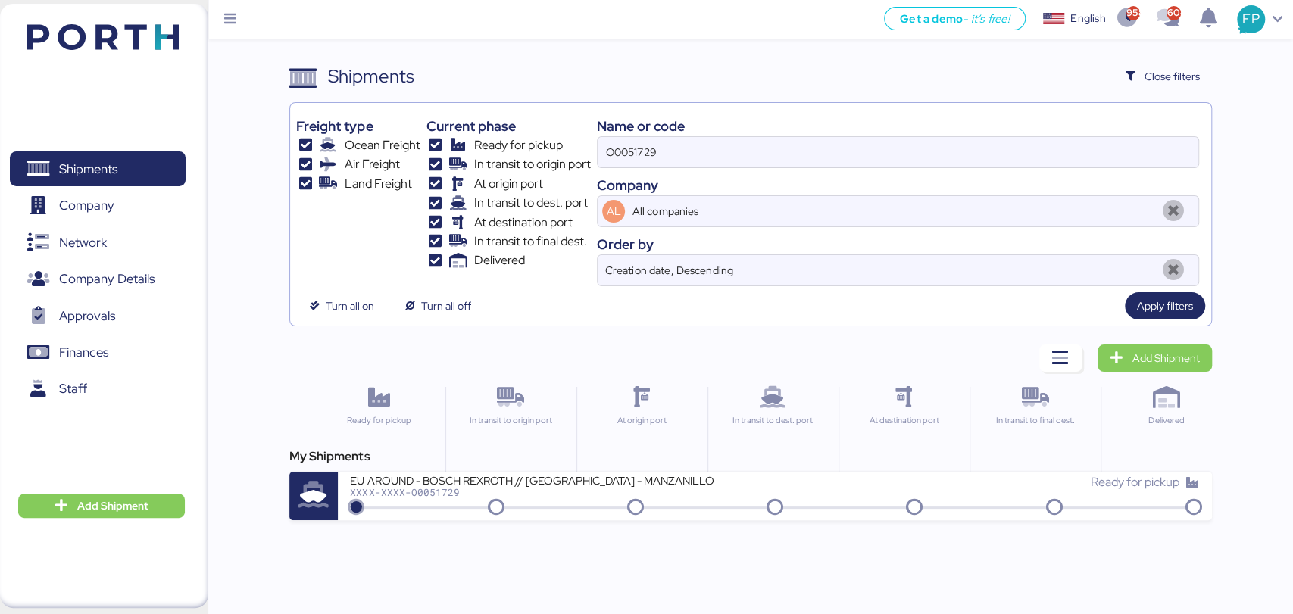
click at [646, 155] on input "O0051729" at bounding box center [898, 152] width 600 height 30
paste input "977"
type input "O0051977"
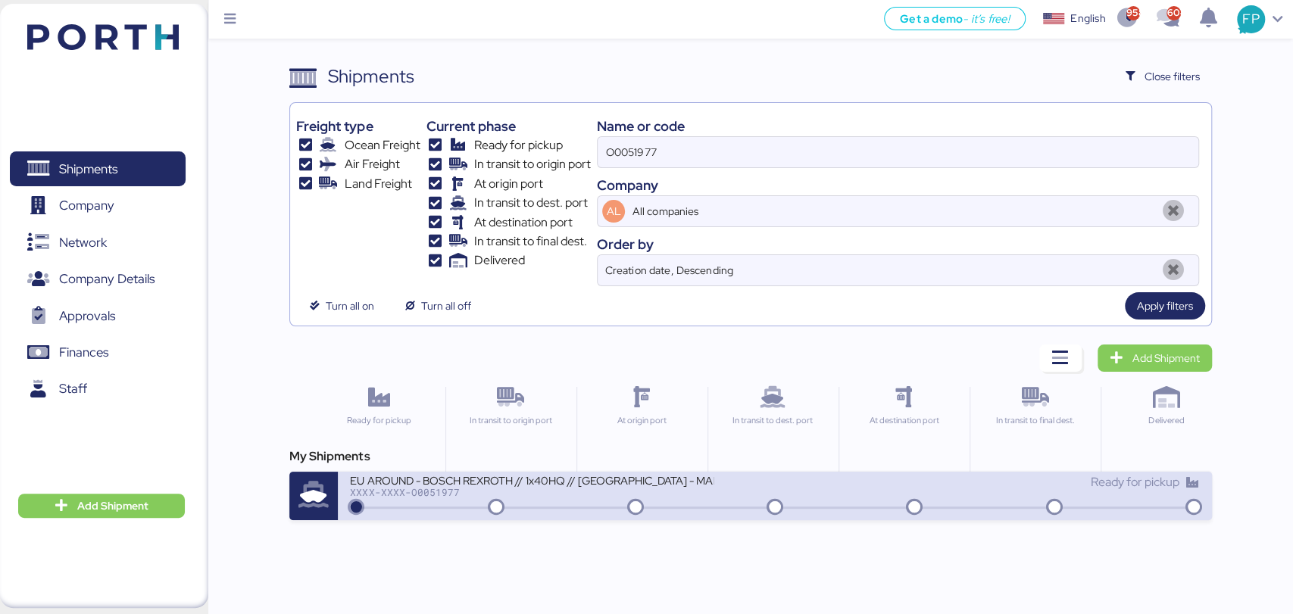
click at [570, 488] on div "XXXX-XXXX-O0051977" at bounding box center [532, 492] width 364 height 11
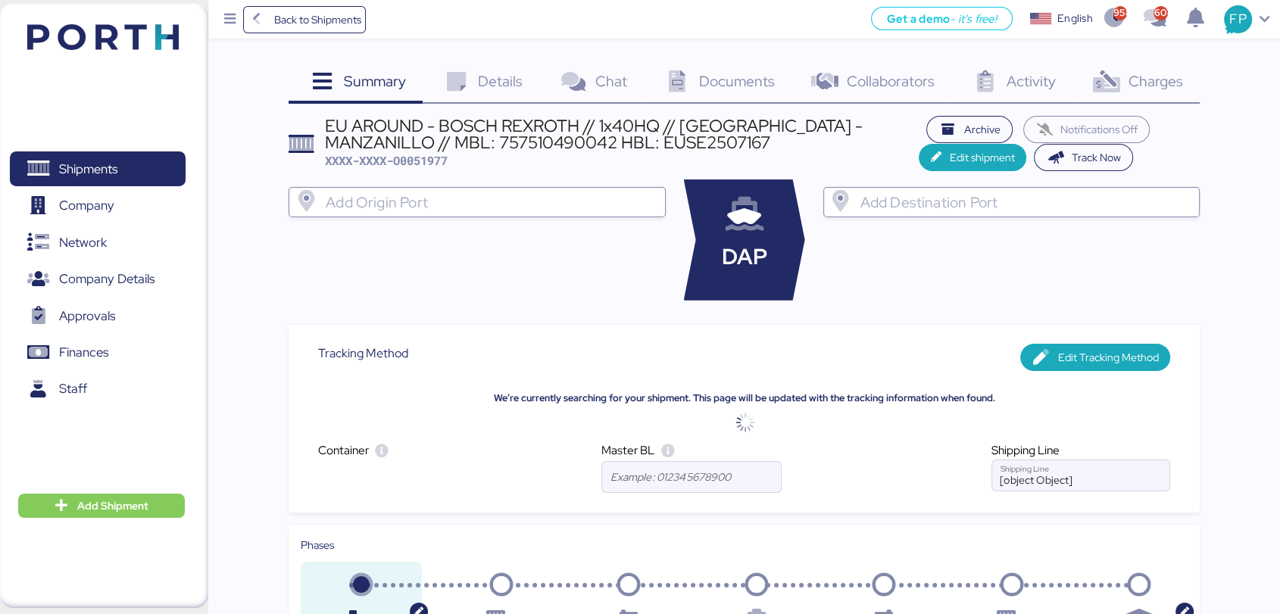
click at [1163, 77] on span "Charges" at bounding box center [1155, 81] width 55 height 20
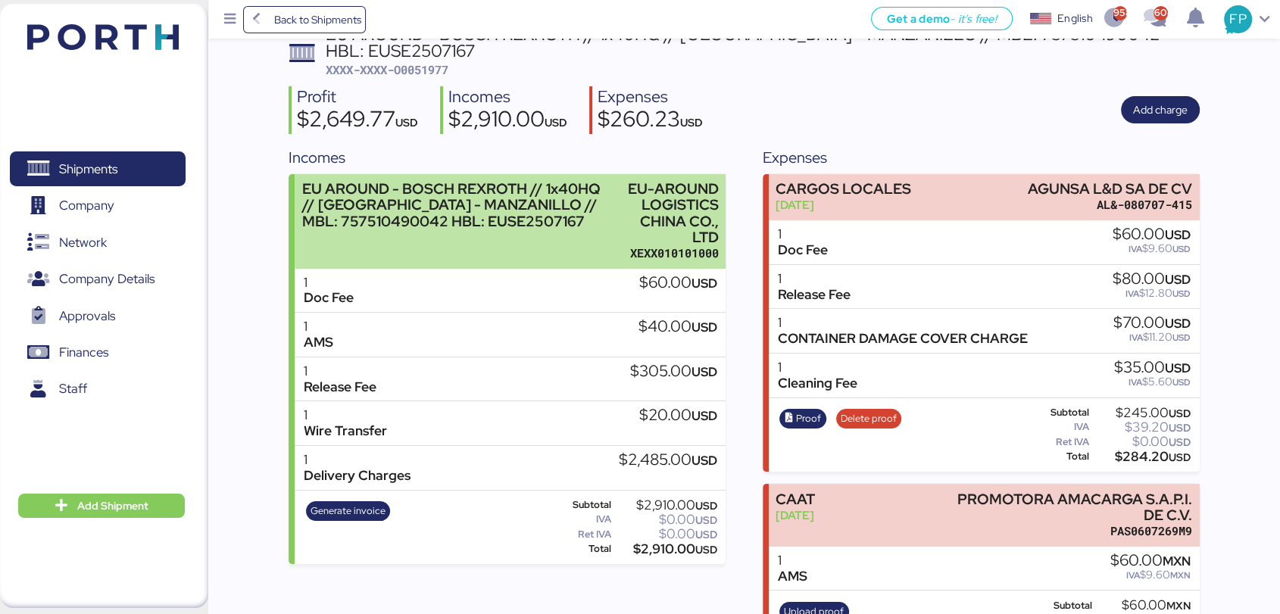
scroll to position [87, 0]
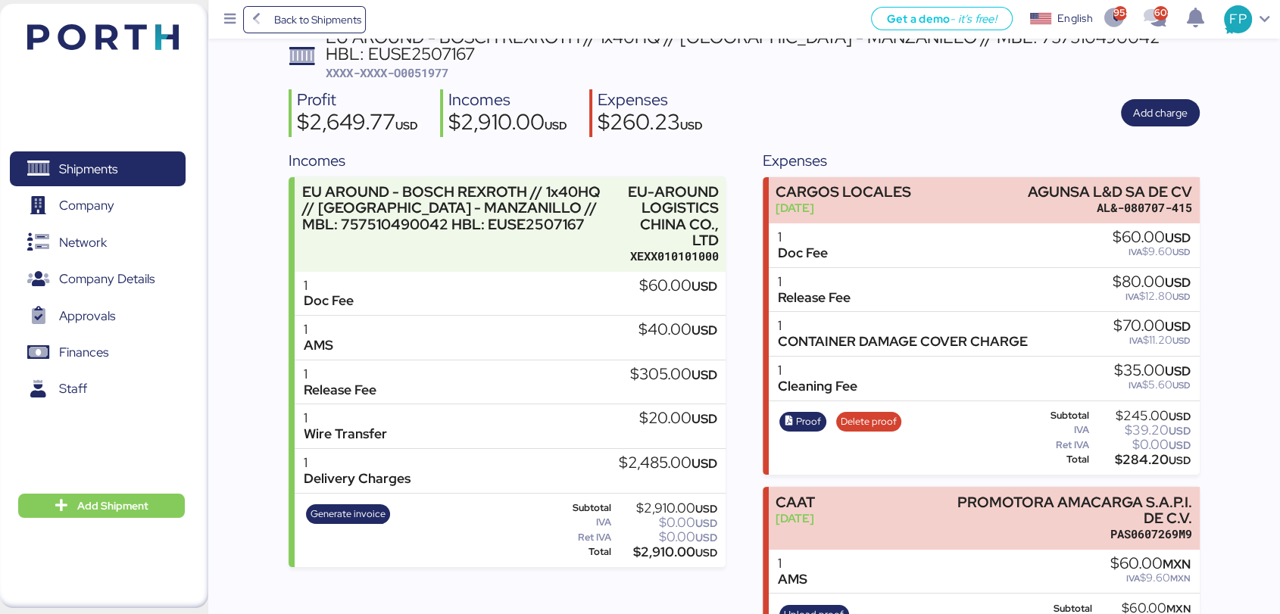
click at [423, 73] on span "XXXX-XXXX-O0051977" at bounding box center [387, 72] width 123 height 15
copy span "O0051977"
click at [371, 513] on span "Generate invoice" at bounding box center [348, 514] width 75 height 17
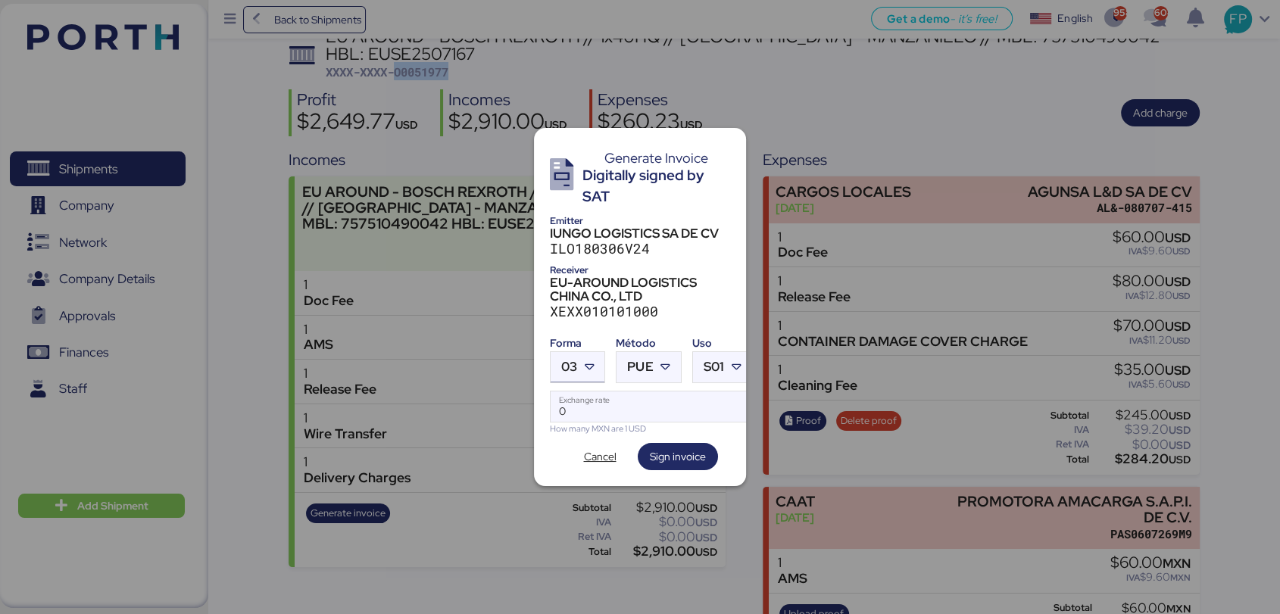
click at [582, 360] on icon at bounding box center [589, 367] width 15 height 15
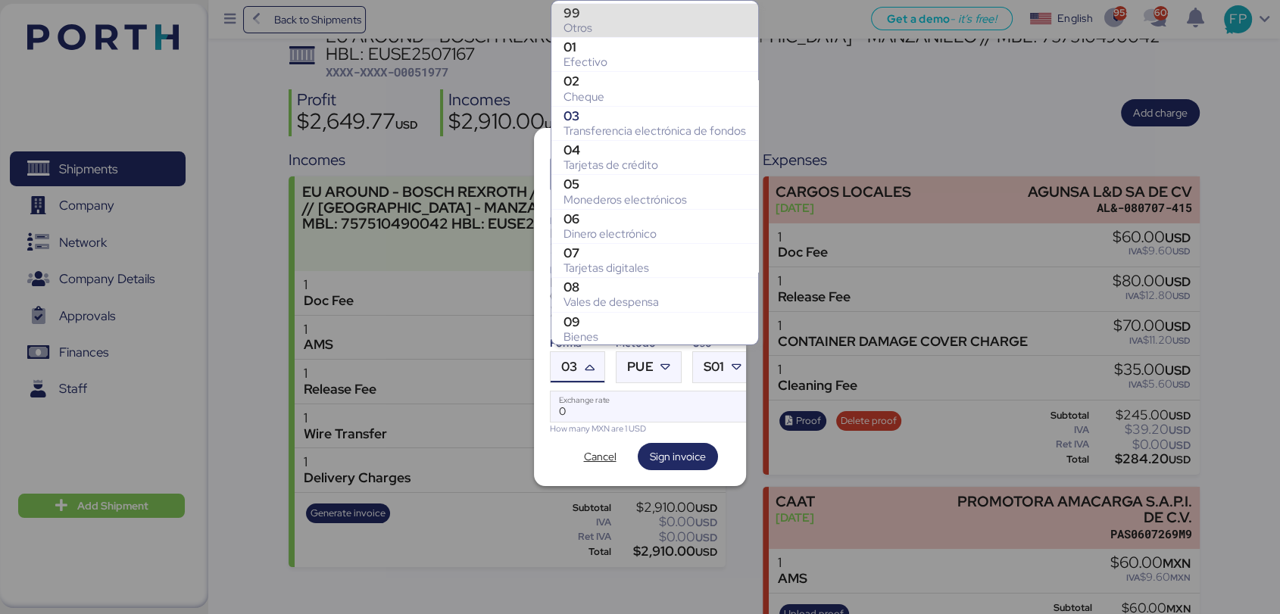
click at [608, 26] on div "Otros" at bounding box center [654, 27] width 183 height 15
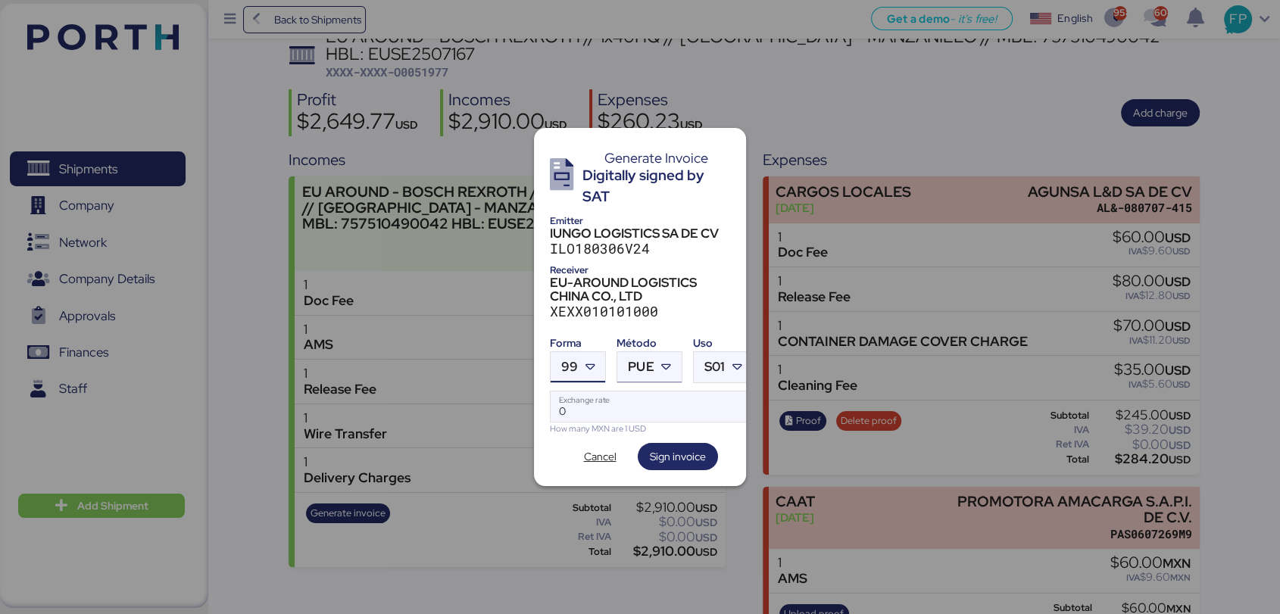
click at [643, 371] on div "PUE" at bounding box center [641, 367] width 26 height 30
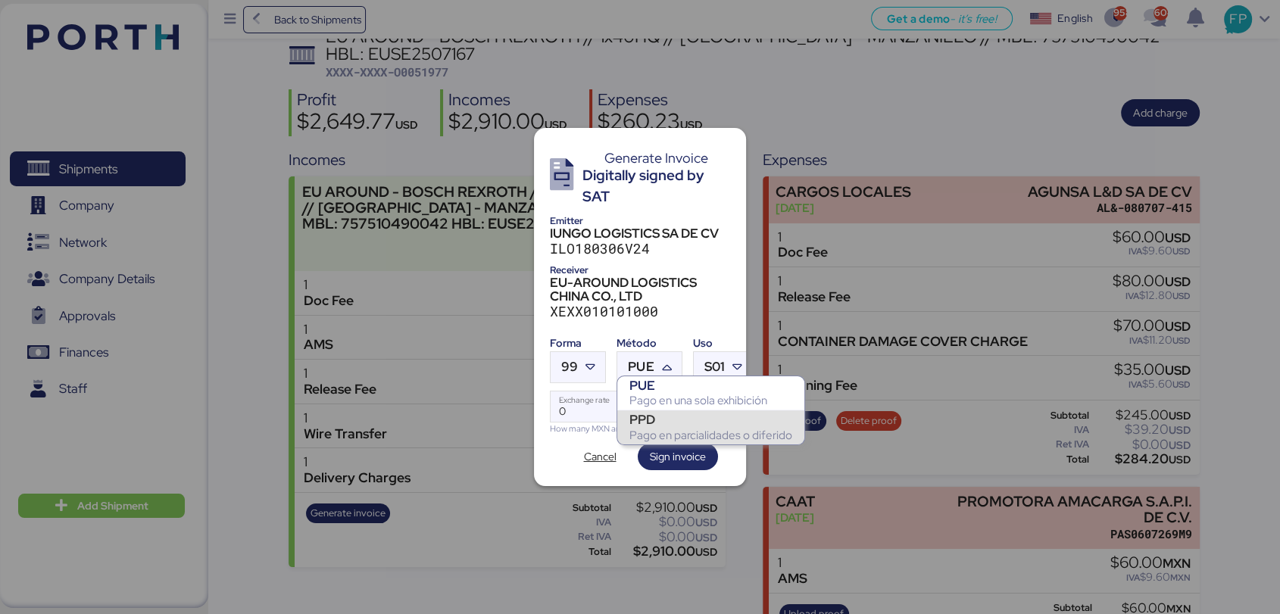
click at [621, 434] on div "PPD Pago en parcialidades o diferido" at bounding box center [710, 427] width 187 height 34
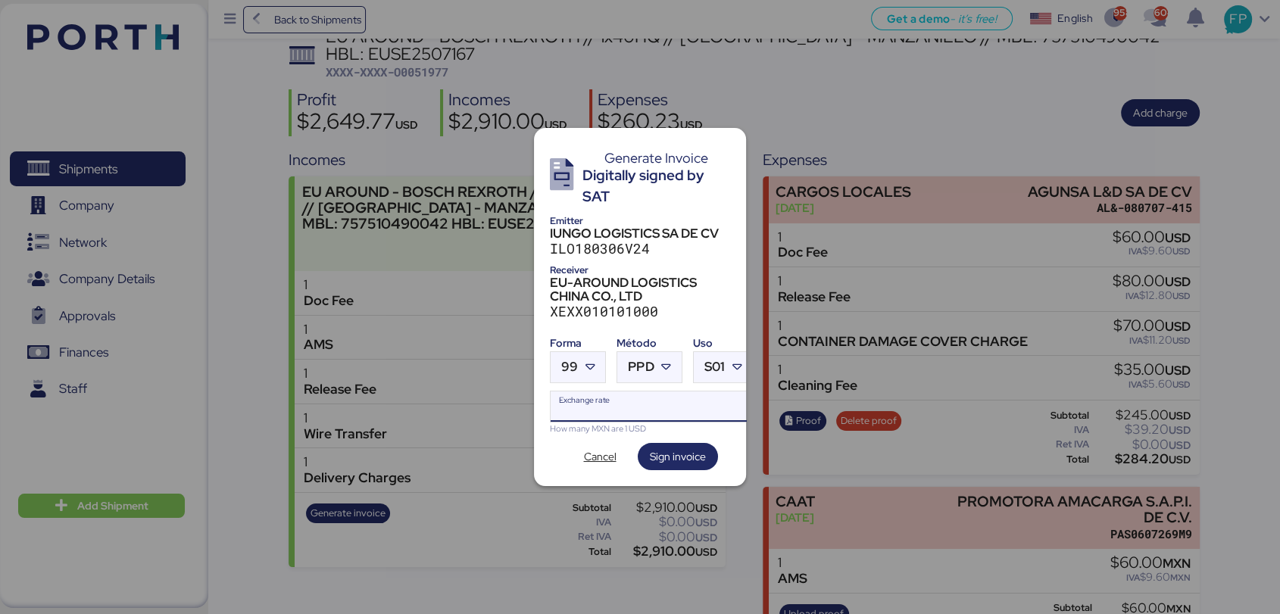
click at [576, 414] on input "Exchange rate" at bounding box center [651, 407] width 201 height 30
type input "0"
paste input "18.7668"
type input "18.7668"
click at [666, 453] on span "Sign invoice" at bounding box center [678, 457] width 56 height 18
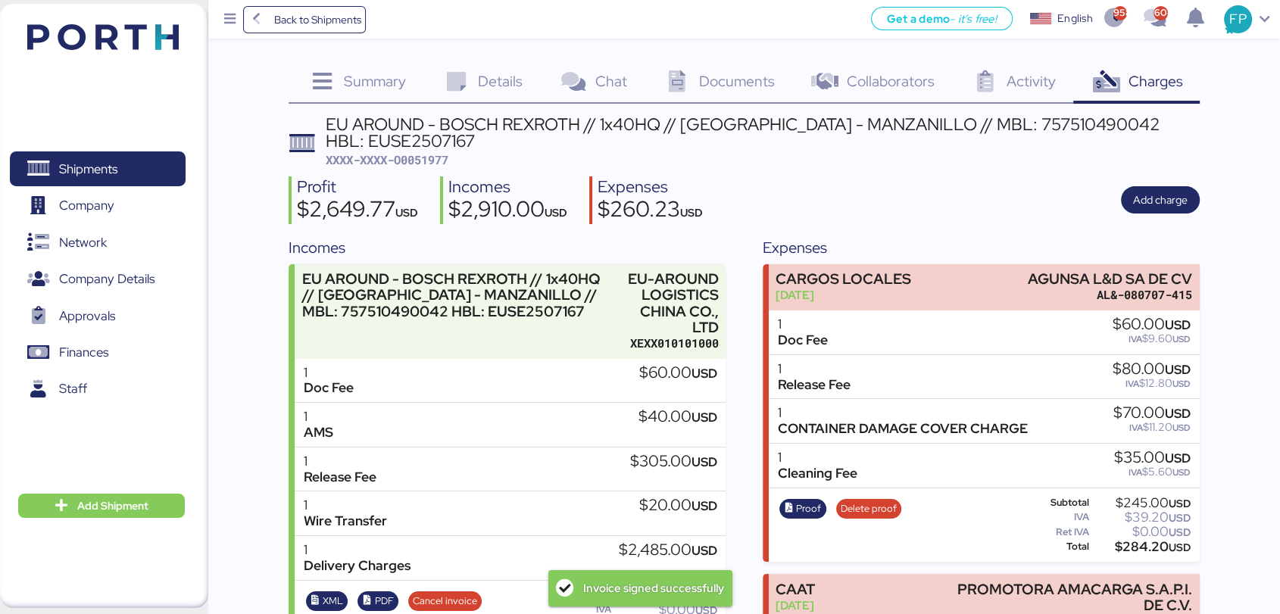
click at [428, 152] on span "XXXX-XXXX-O0051977" at bounding box center [387, 159] width 123 height 15
copy span "O0051977"
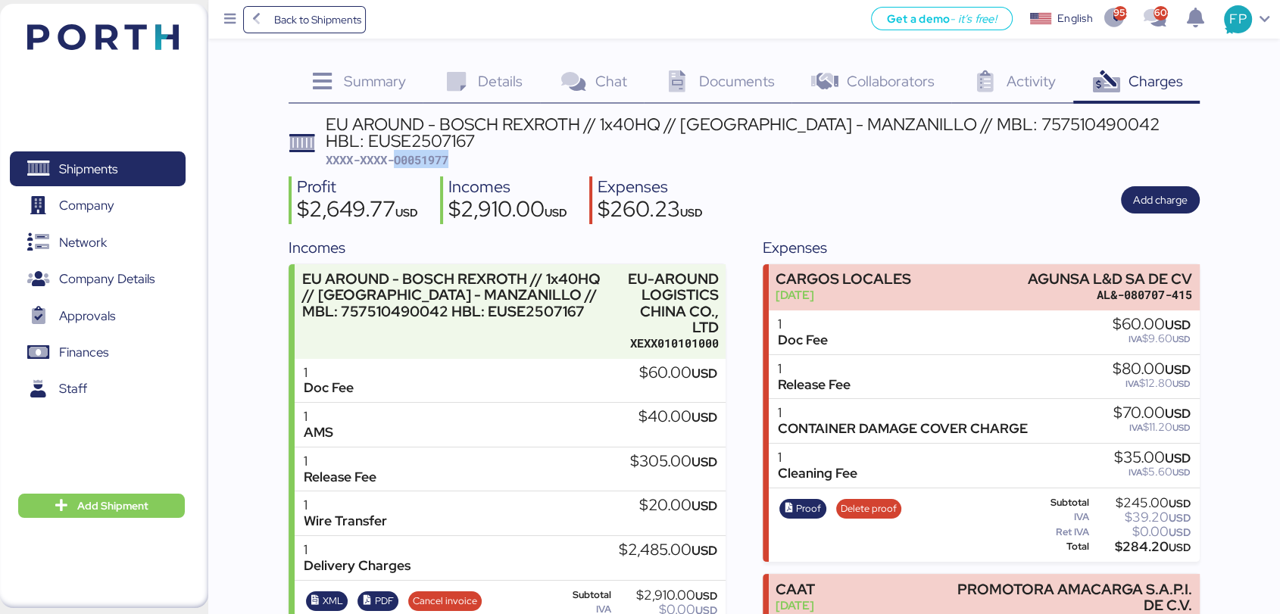
copy span "O0051977"
click at [992, 124] on div "EU AROUND - BOSCH REXROTH // 1x40HQ // [GEOGRAPHIC_DATA] - MANZANILLO // MBL: 7…" at bounding box center [763, 133] width 874 height 34
copy div "757510490042"
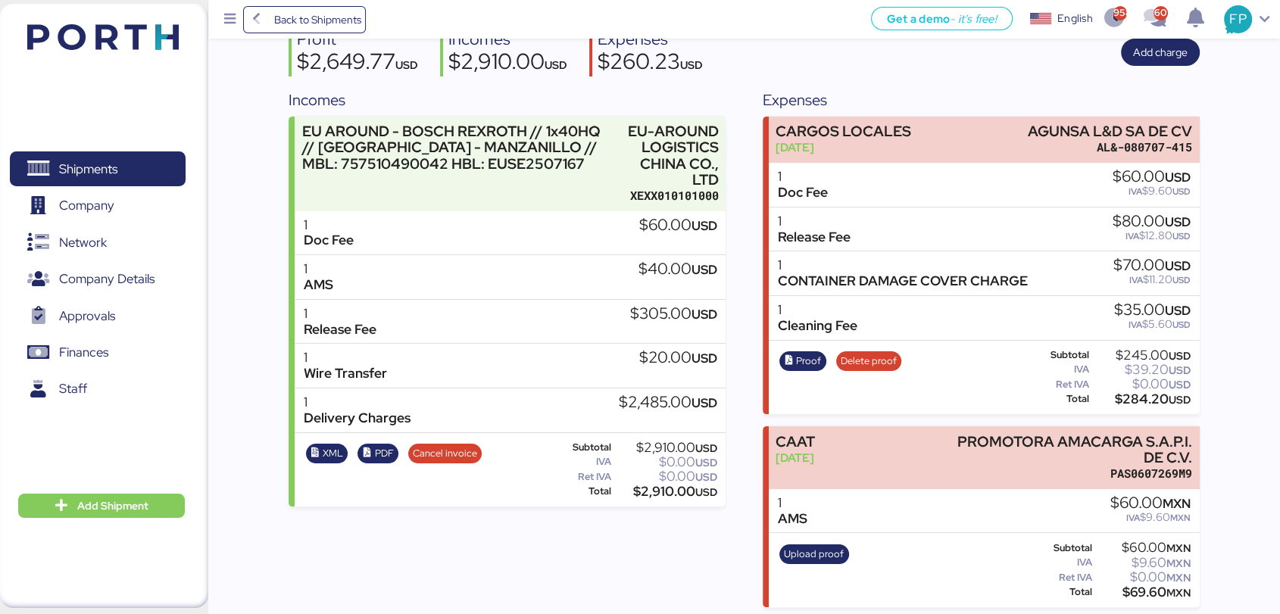
scroll to position [178, 0]
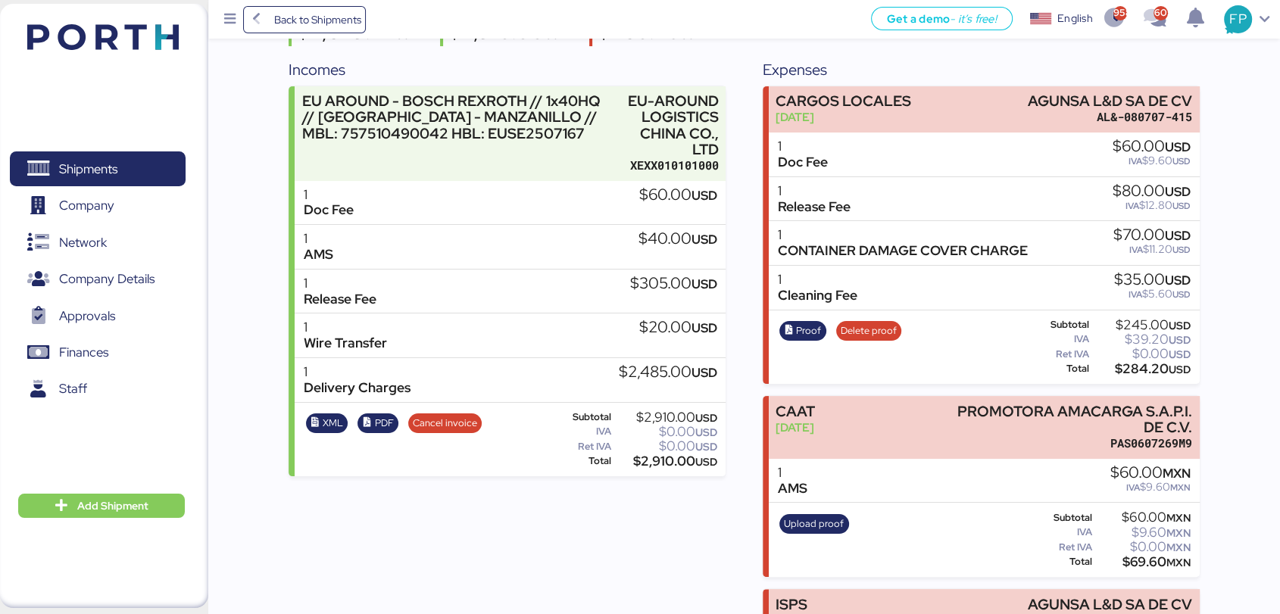
click at [661, 467] on div "$2,910.00 USD" at bounding box center [664, 461] width 103 height 11
copy div "2,910.00"
click at [149, 158] on span "Shipments" at bounding box center [97, 169] width 163 height 22
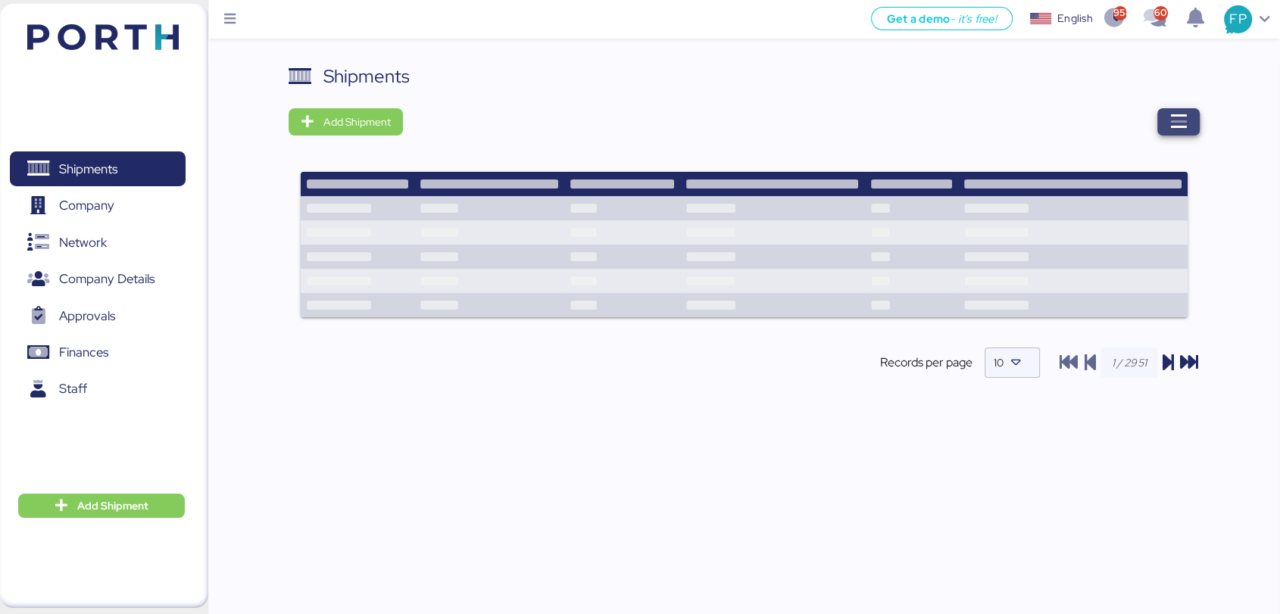
click at [1183, 125] on icon "button" at bounding box center [1178, 122] width 18 height 18
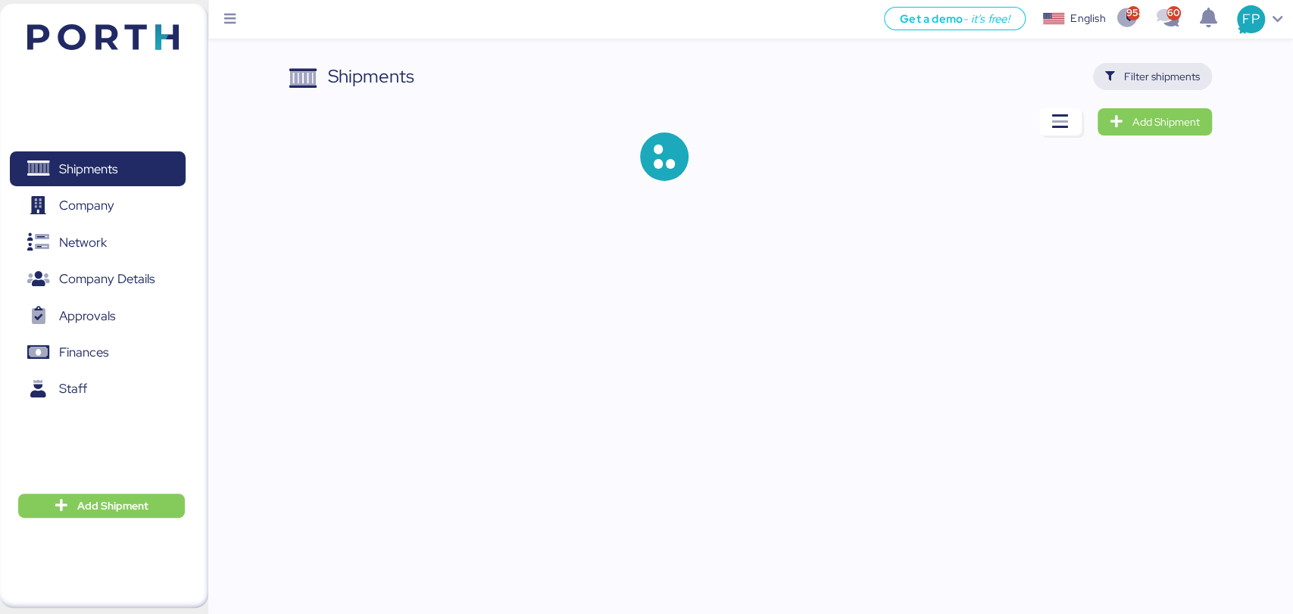
click at [1141, 88] on span "Filter shipments" at bounding box center [1152, 76] width 119 height 27
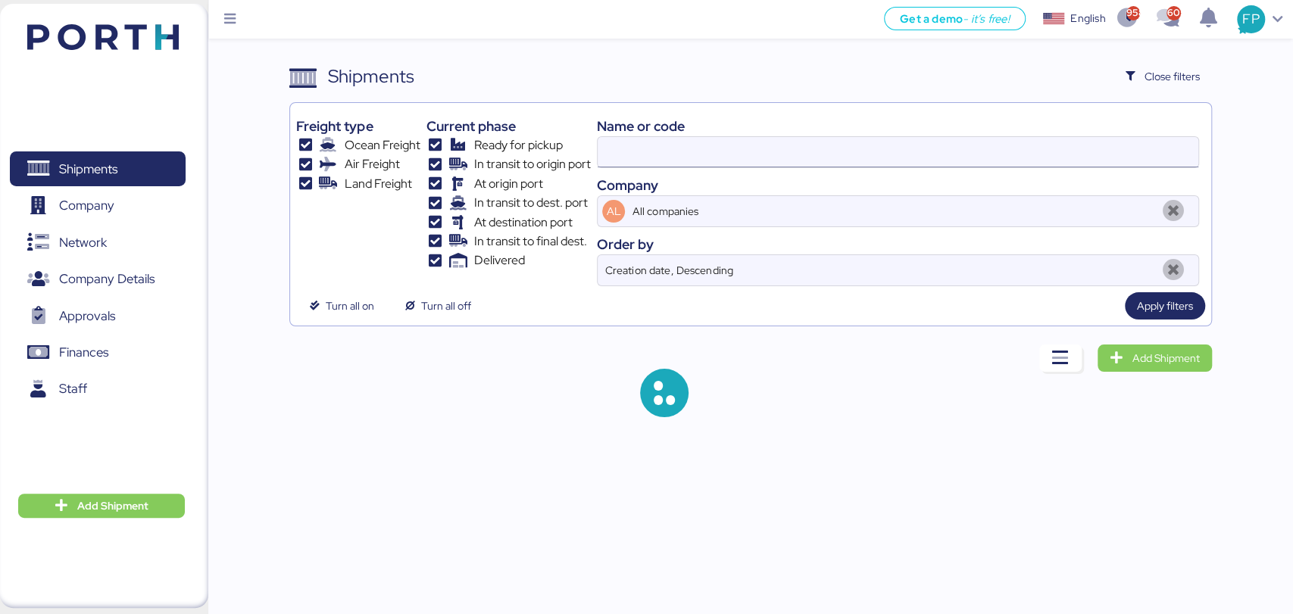
click at [651, 150] on input at bounding box center [898, 152] width 600 height 30
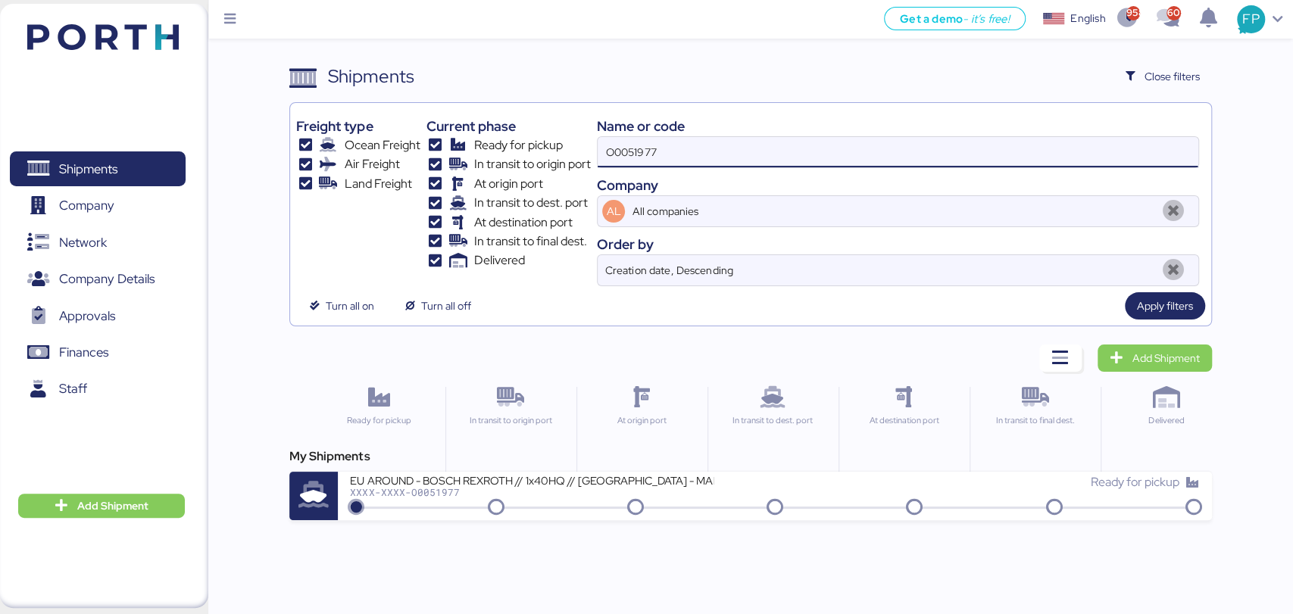
click at [651, 150] on input "O0051977" at bounding box center [898, 152] width 600 height 30
paste input "2072"
type input "O0052072"
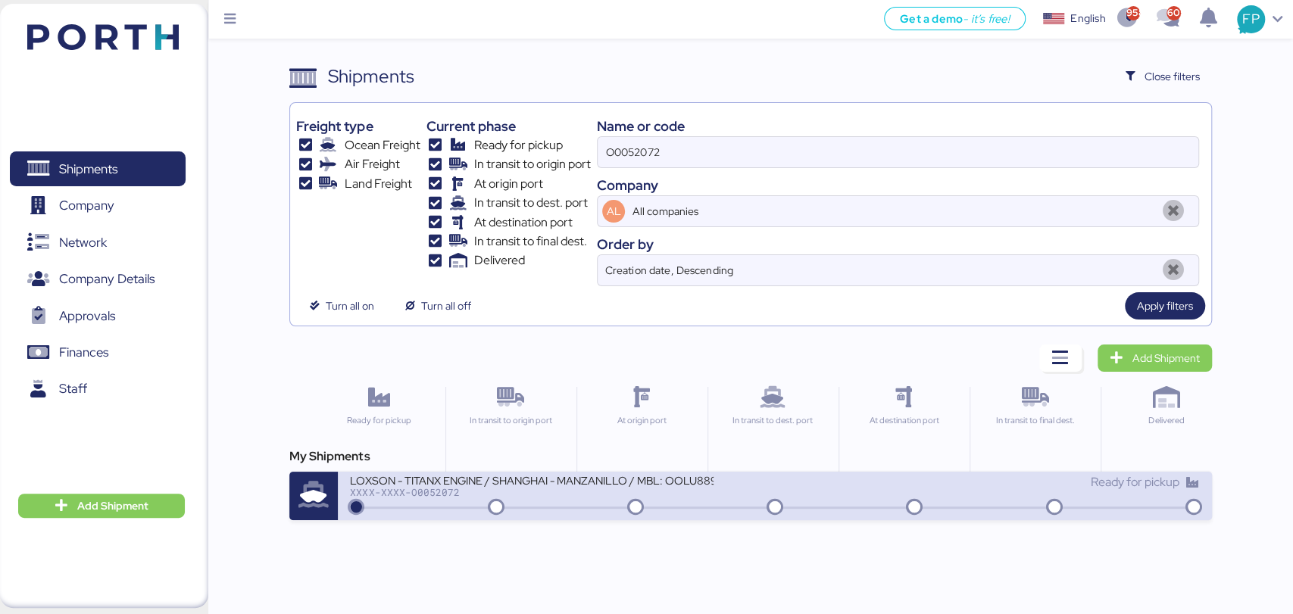
click at [632, 487] on div "XXXX-XXXX-O0052072" at bounding box center [532, 492] width 364 height 11
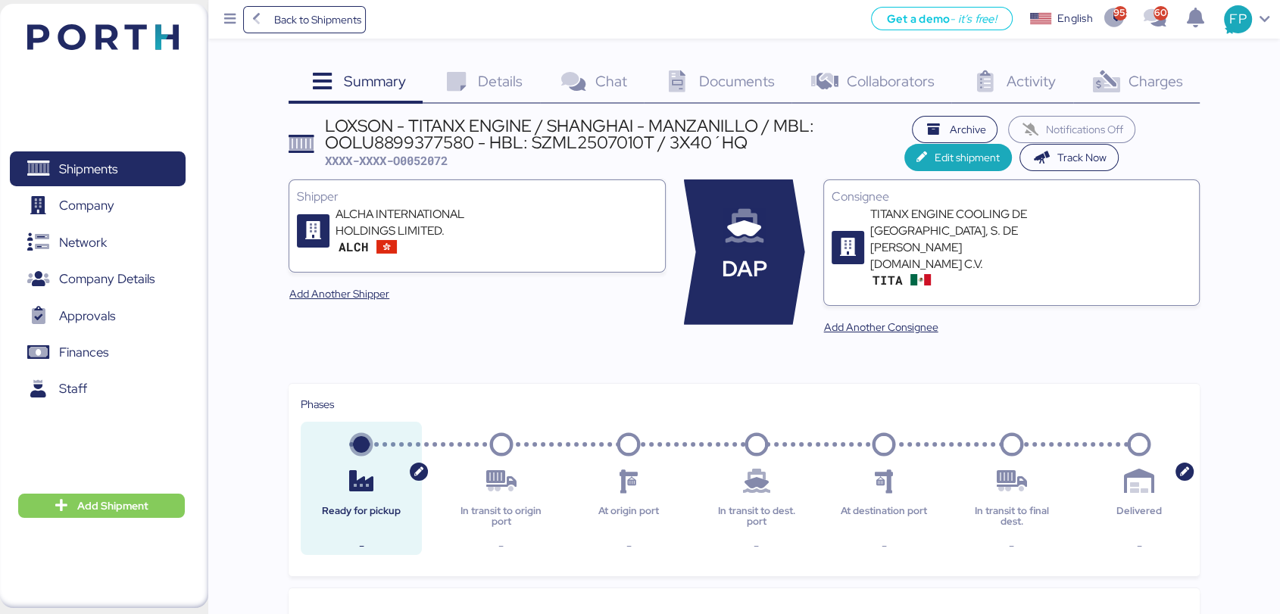
click at [1157, 81] on span "Charges" at bounding box center [1155, 81] width 55 height 20
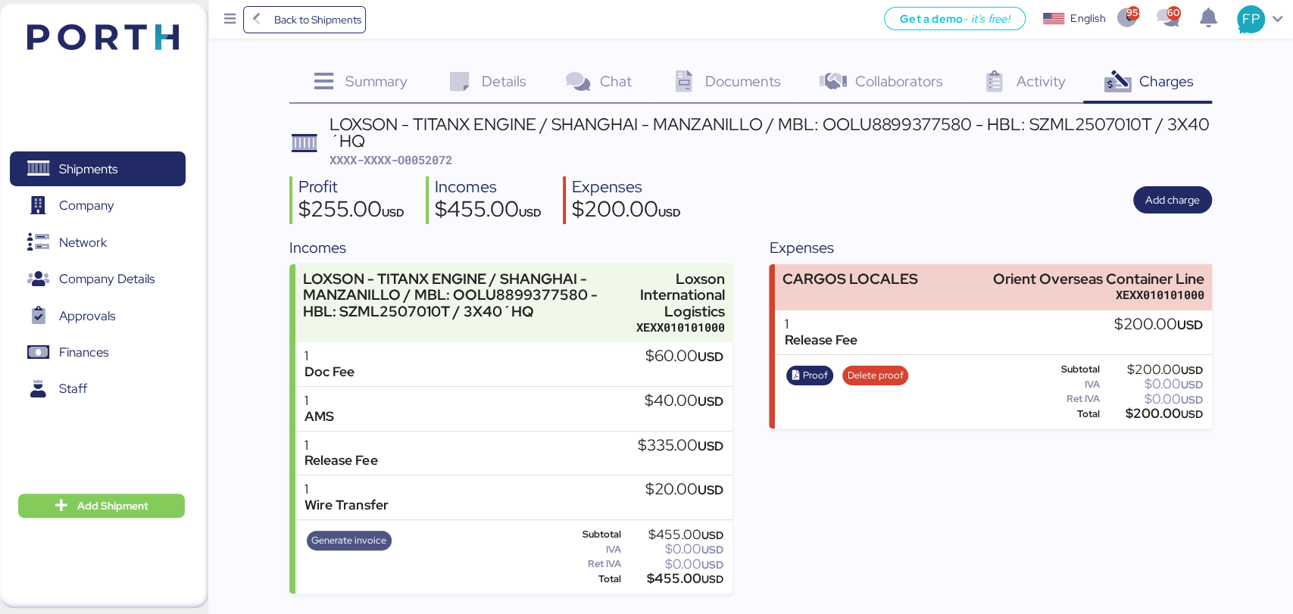
click at [364, 541] on span "Generate invoice" at bounding box center [348, 540] width 75 height 17
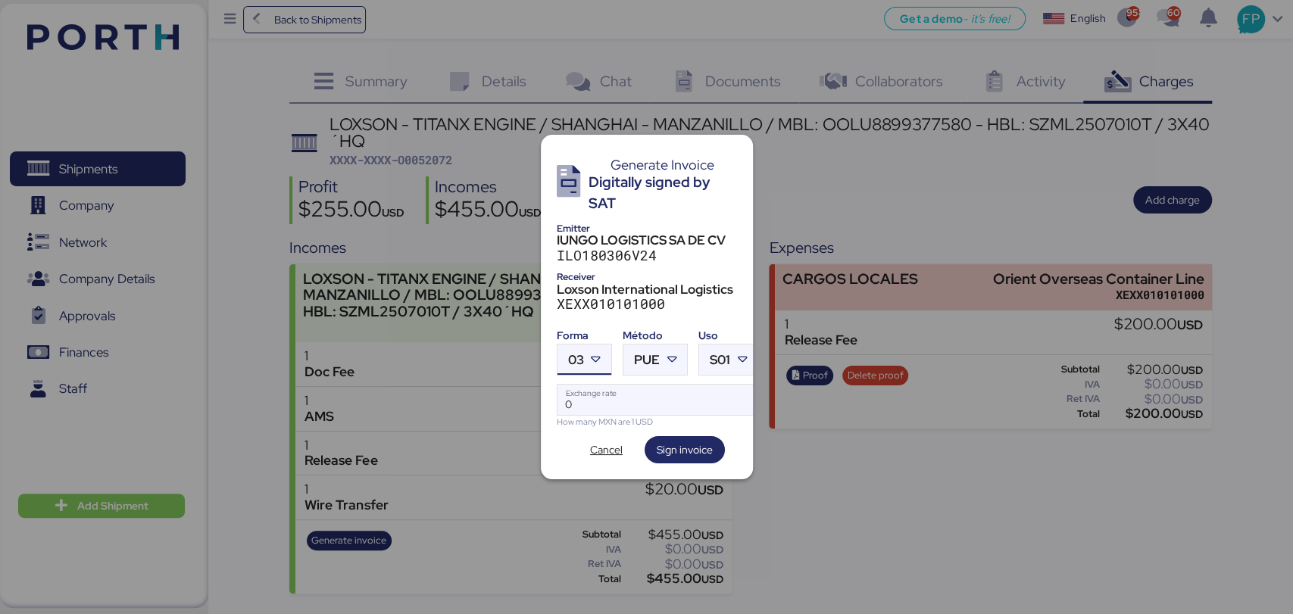
click at [582, 363] on div "03" at bounding box center [576, 360] width 16 height 30
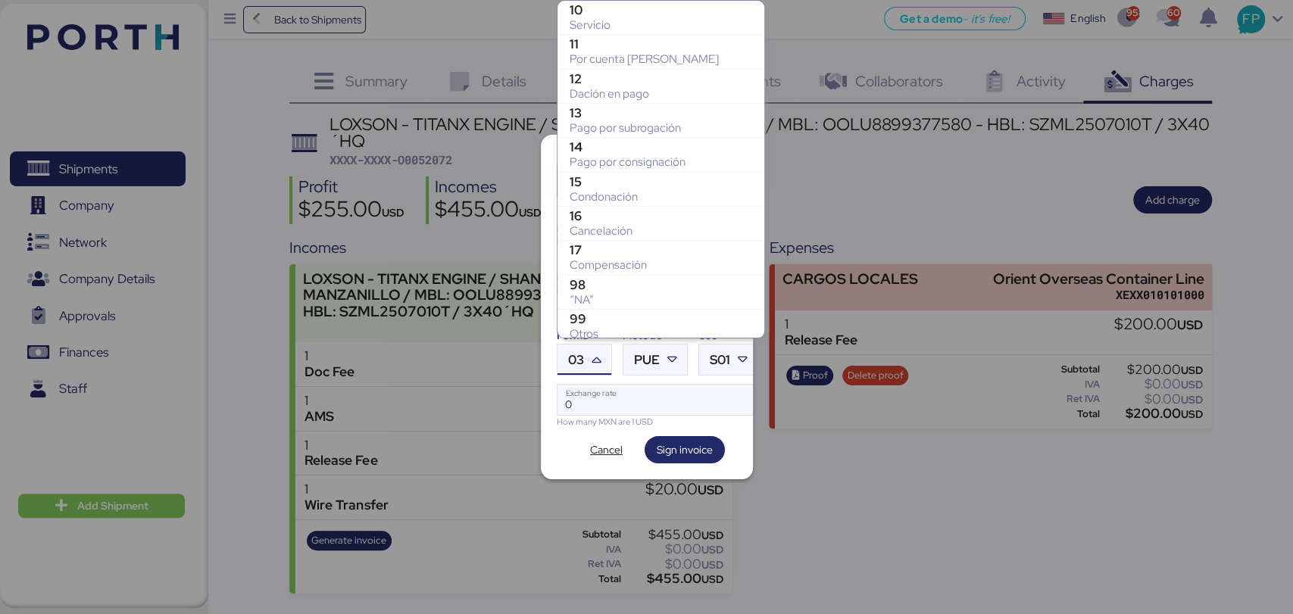
scroll to position [313, 0]
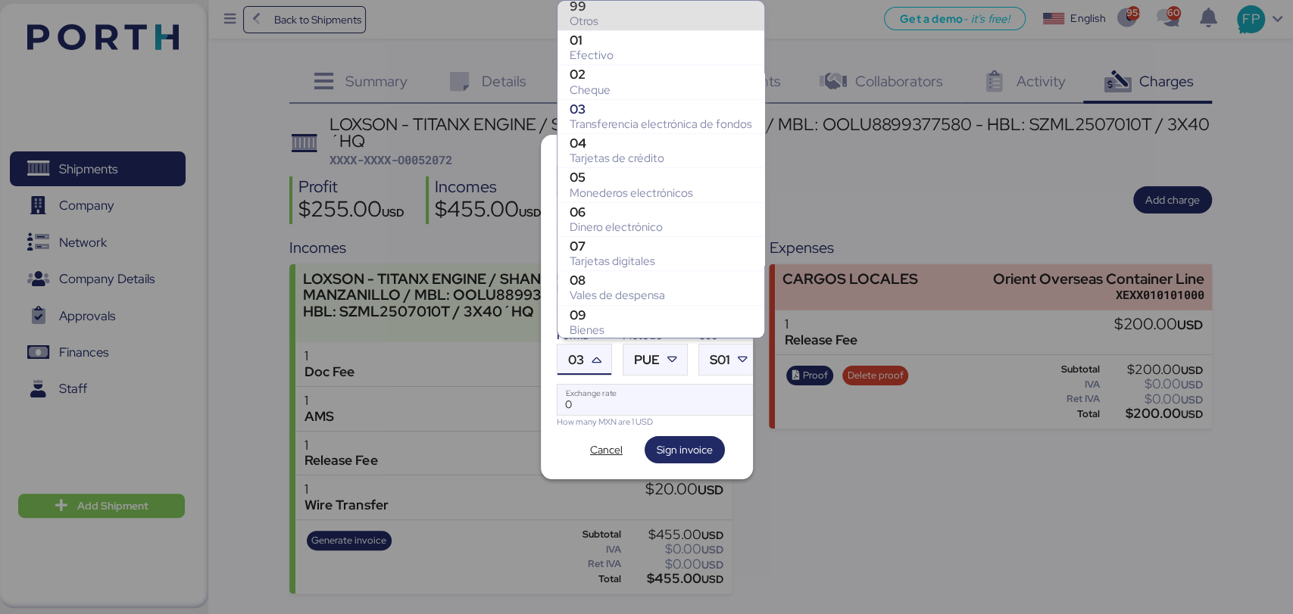
click at [607, 24] on div "Otros" at bounding box center [661, 21] width 183 height 15
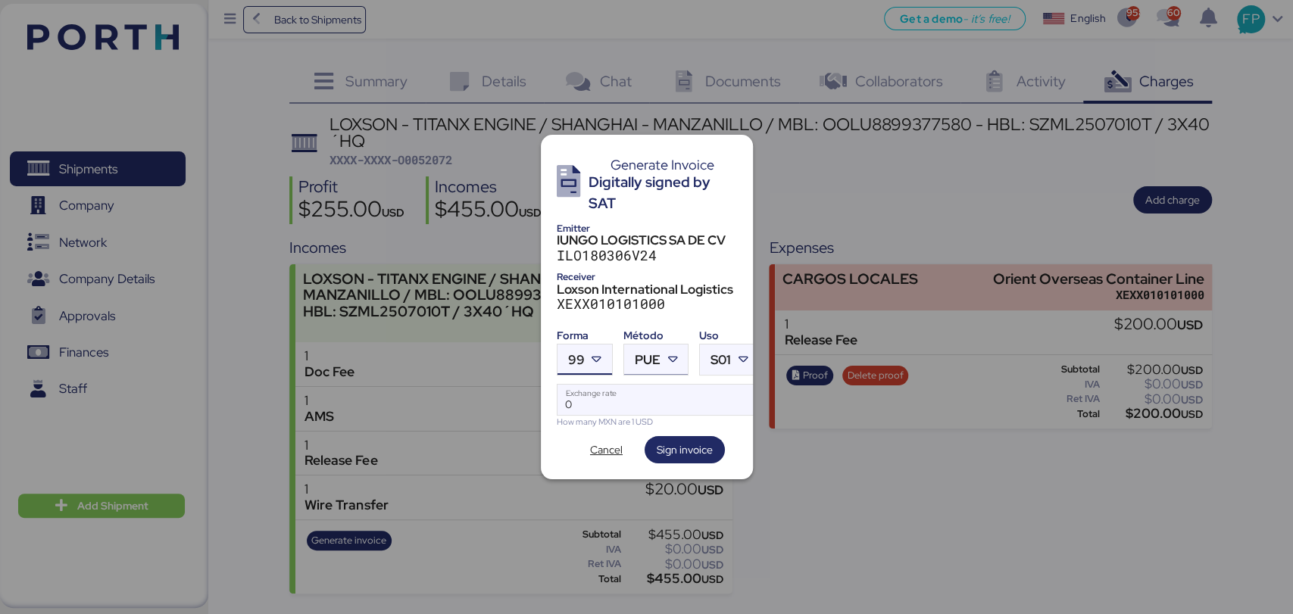
click at [654, 361] on div "PUE" at bounding box center [648, 360] width 26 height 30
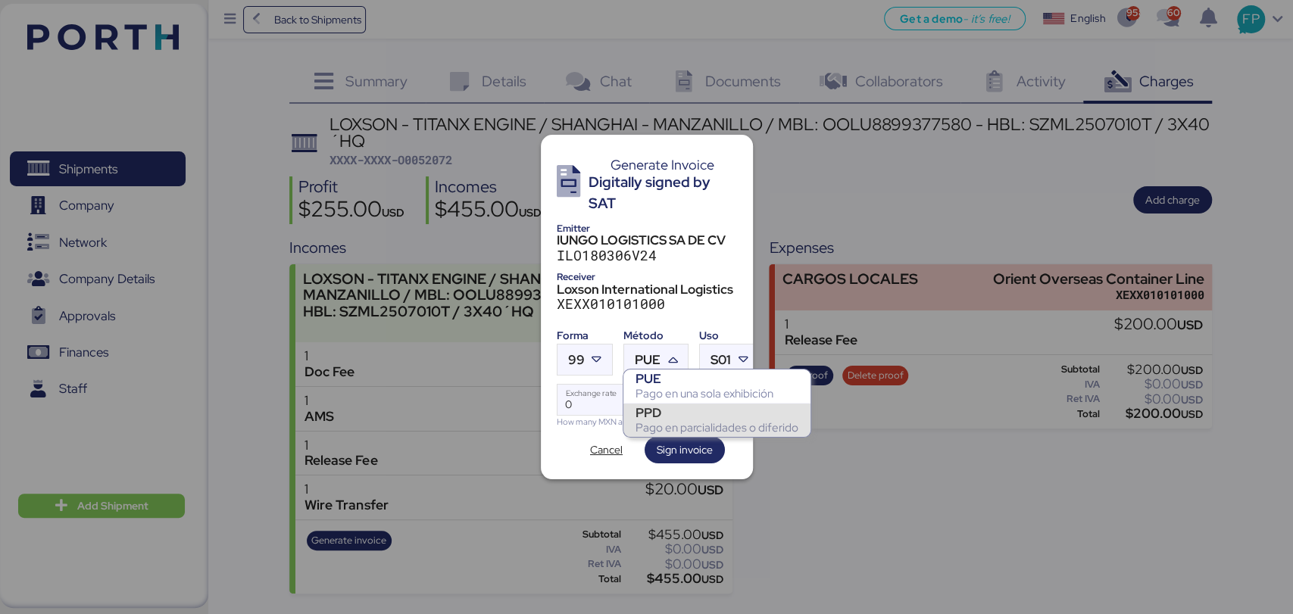
click at [663, 417] on div "PPD" at bounding box center [716, 412] width 163 height 15
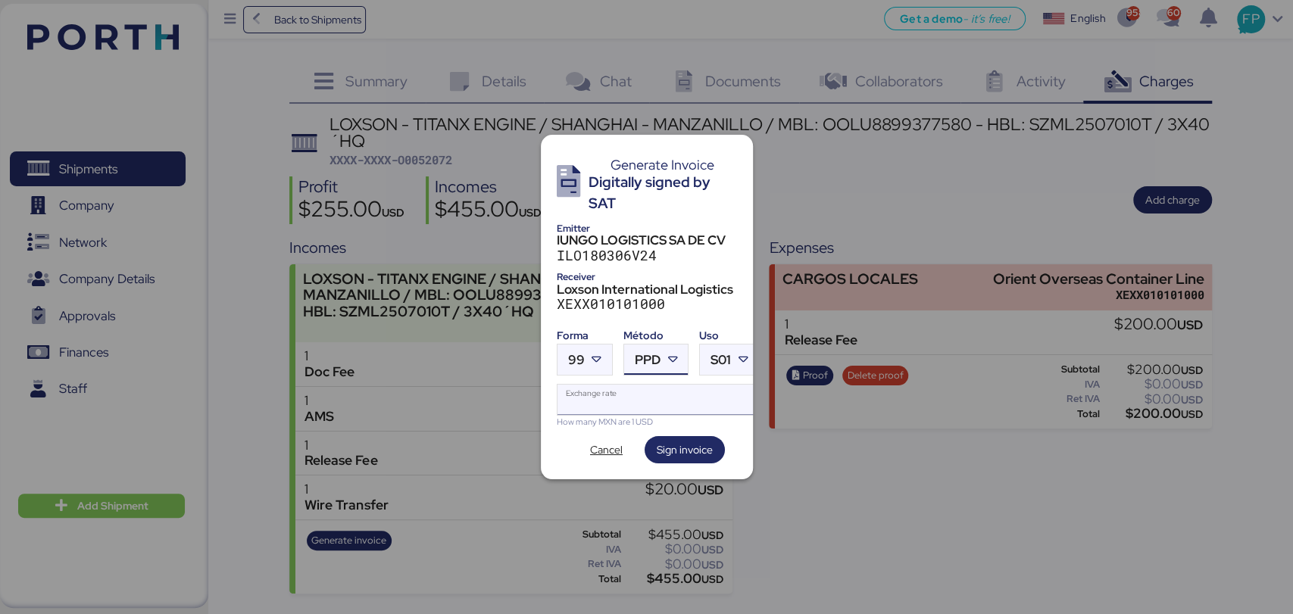
click at [627, 400] on input "Exchange rate" at bounding box center [657, 400] width 201 height 30
type input "0"
paste input "18.7668"
type input "18.7668"
click at [679, 448] on span "Sign invoice" at bounding box center [685, 450] width 56 height 18
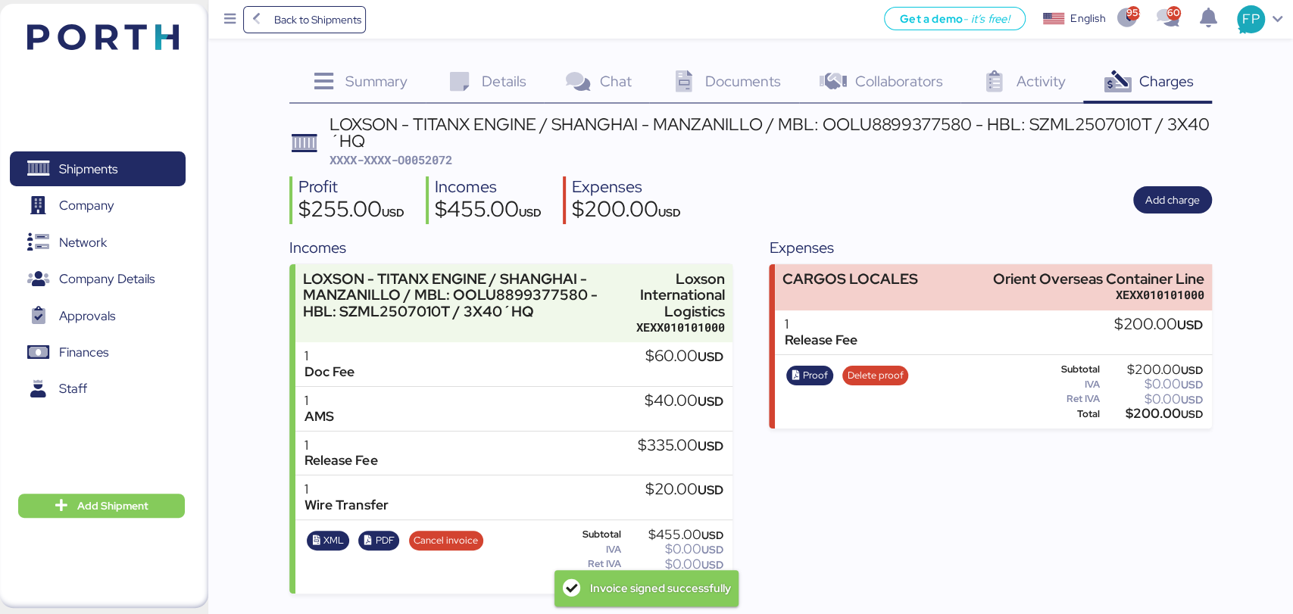
click at [440, 164] on span "XXXX-XXXX-O0052072" at bounding box center [390, 159] width 123 height 15
copy span "O0052072"
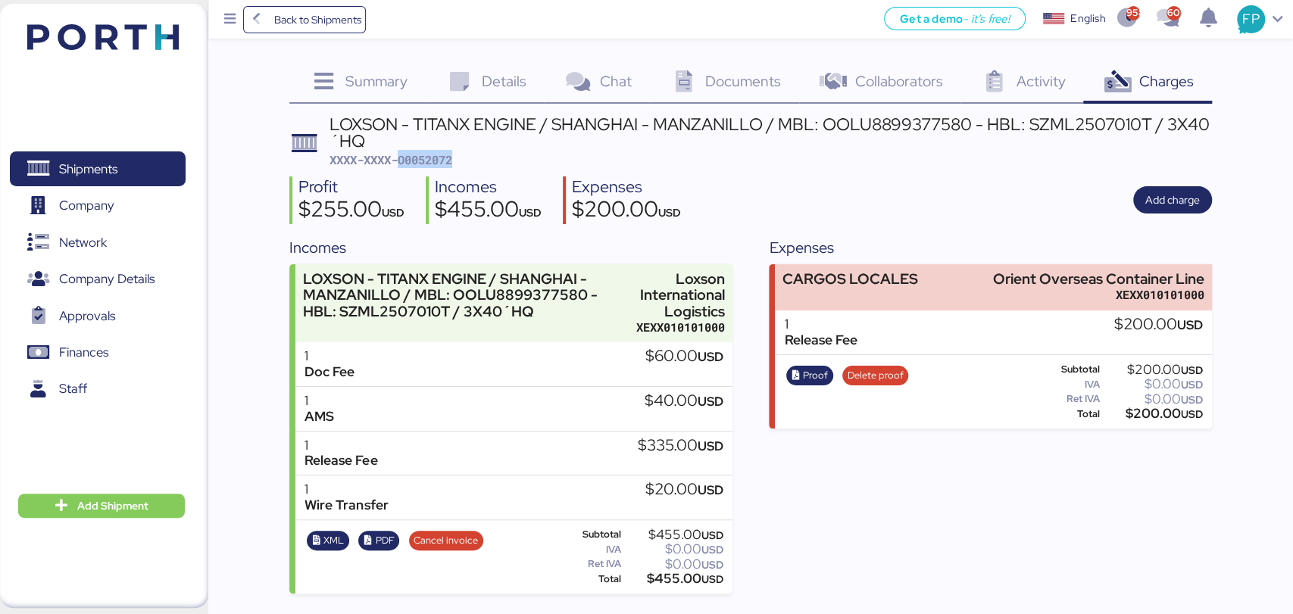
copy span "O0052072"
click at [671, 583] on div "$455.00 USD" at bounding box center [673, 578] width 99 height 11
copy div "455.00"
click at [893, 126] on div "LOXSON - TITANX ENGINE / SHANGHAI - MANZANILLO / MBL: OOLU8899377580 - HBL: SZM…" at bounding box center [770, 133] width 882 height 34
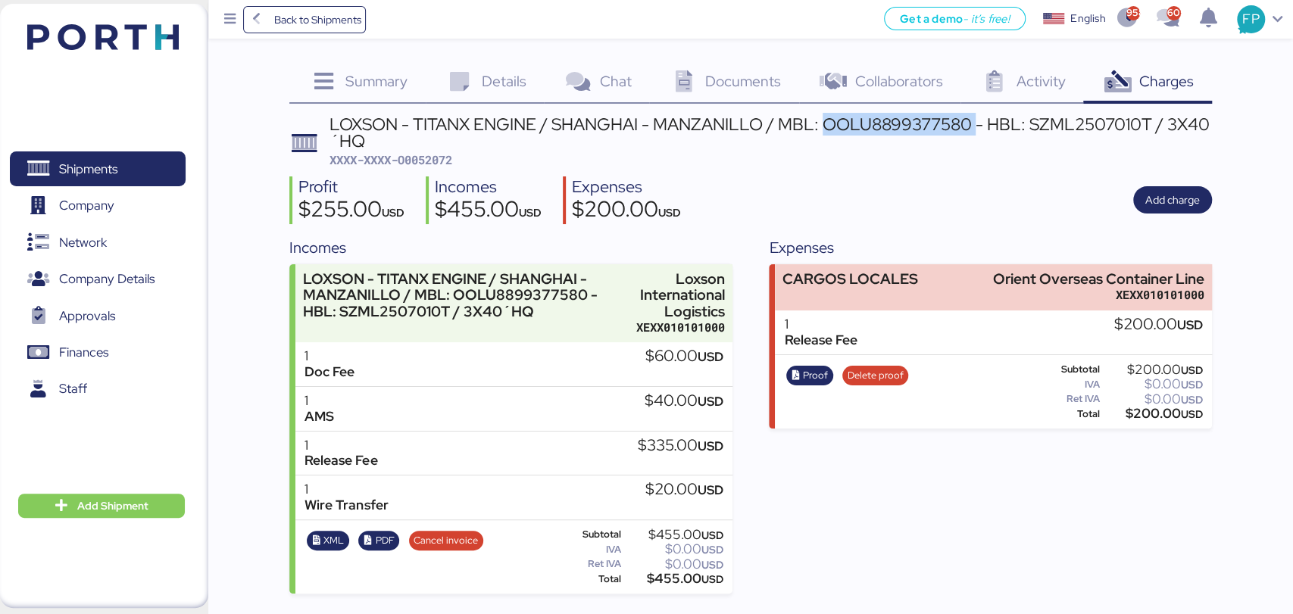
click at [893, 126] on div "LOXSON - TITANX ENGINE / SHANGHAI - MANZANILLO / MBL: OOLU8899377580 - HBL: SZM…" at bounding box center [770, 133] width 882 height 34
copy div "OOLU8899377580"
click at [123, 166] on span "Shipments" at bounding box center [97, 169] width 163 height 22
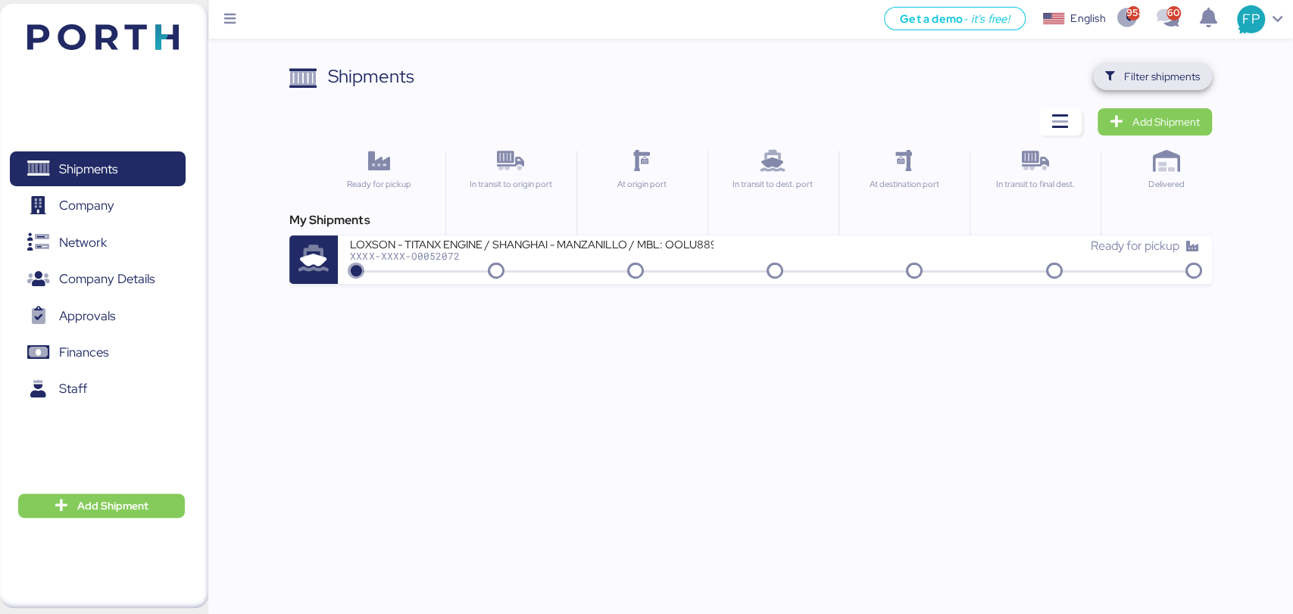
click at [1161, 66] on span "Filter shipments" at bounding box center [1152, 76] width 95 height 21
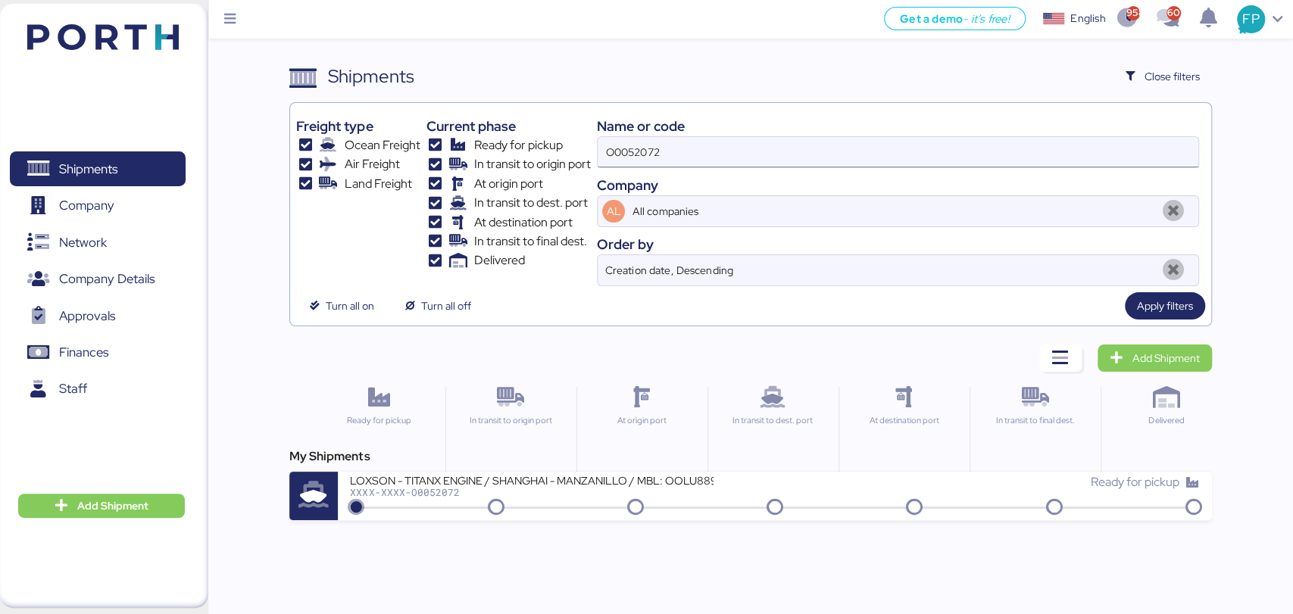
click at [606, 146] on input "O0052072" at bounding box center [898, 152] width 600 height 30
paste input "30"
type input "O0052030"
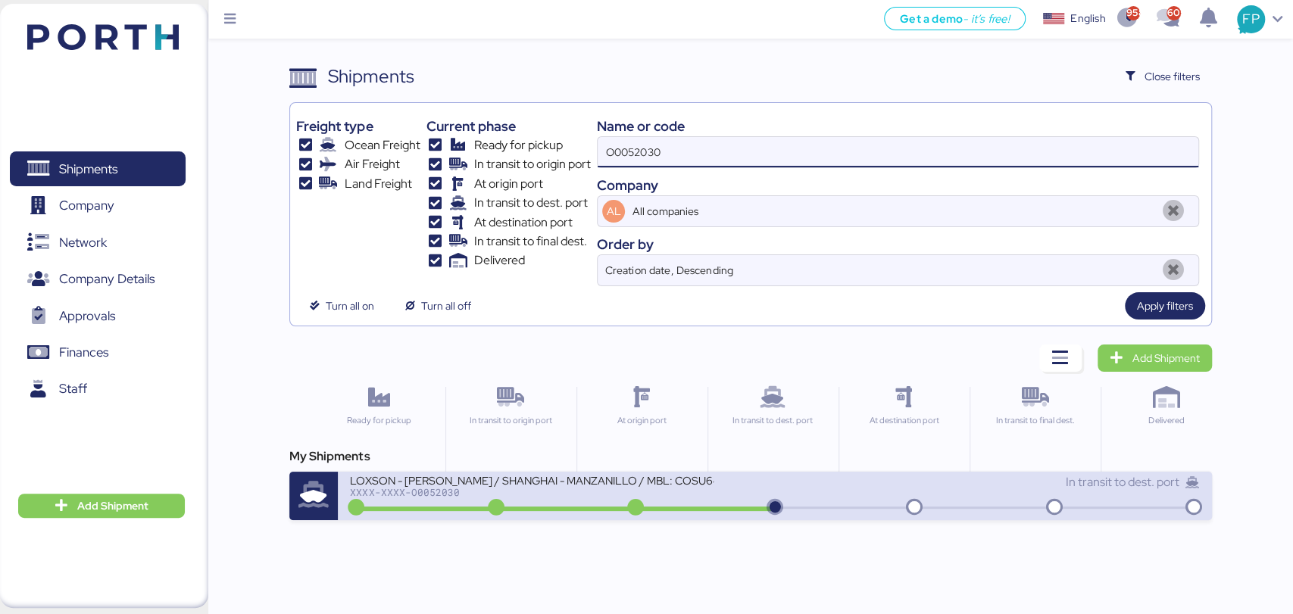
click at [603, 481] on div "LOXSON - [PERSON_NAME] / SHANGHAI - MANZANILLO / MBL: COSU6425905350 - HBL: KSS…" at bounding box center [532, 479] width 364 height 13
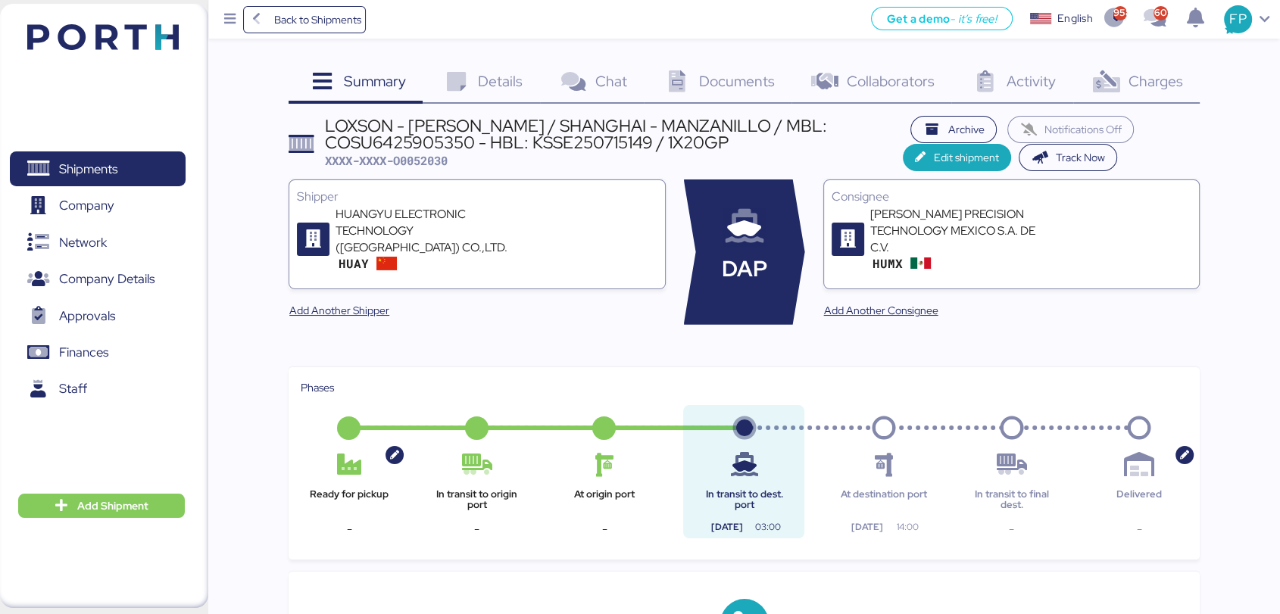
click at [1170, 91] on div "Charges 0" at bounding box center [1136, 83] width 126 height 41
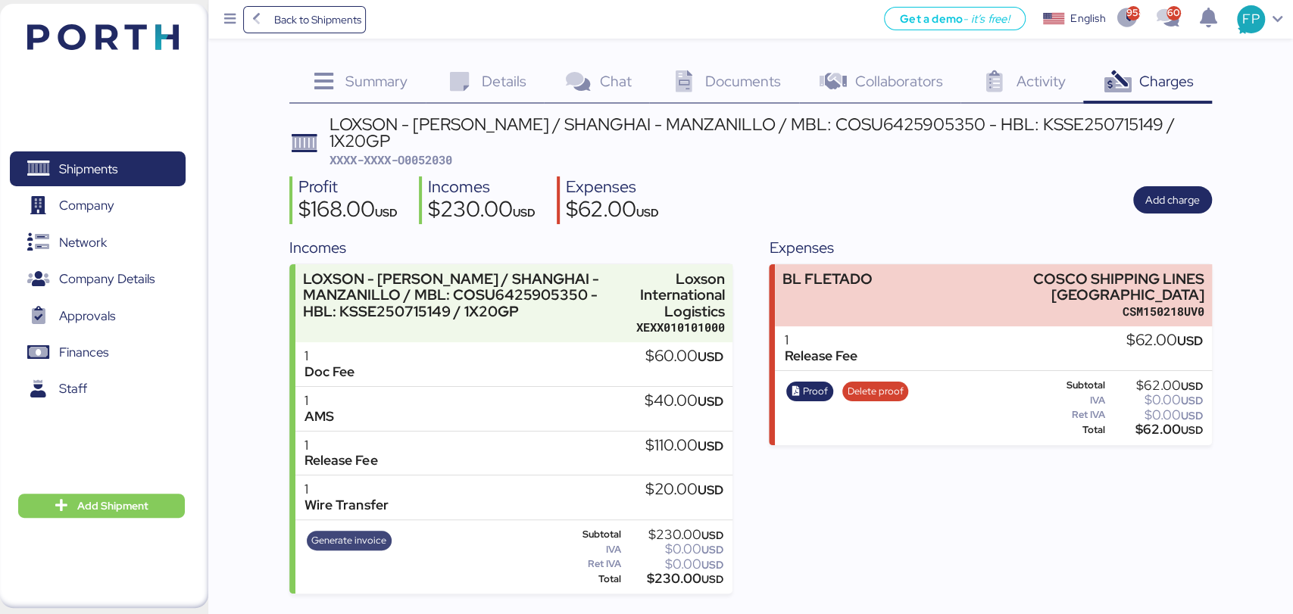
click at [337, 532] on span "Generate invoice" at bounding box center [348, 540] width 75 height 17
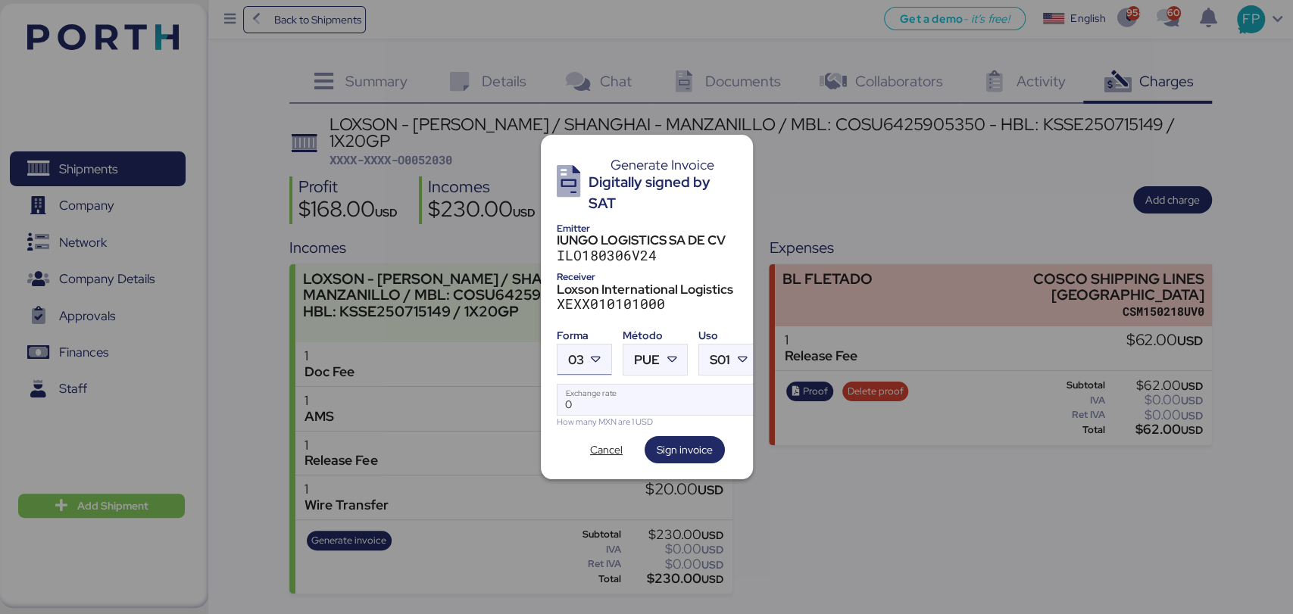
click at [598, 353] on icon at bounding box center [595, 359] width 15 height 15
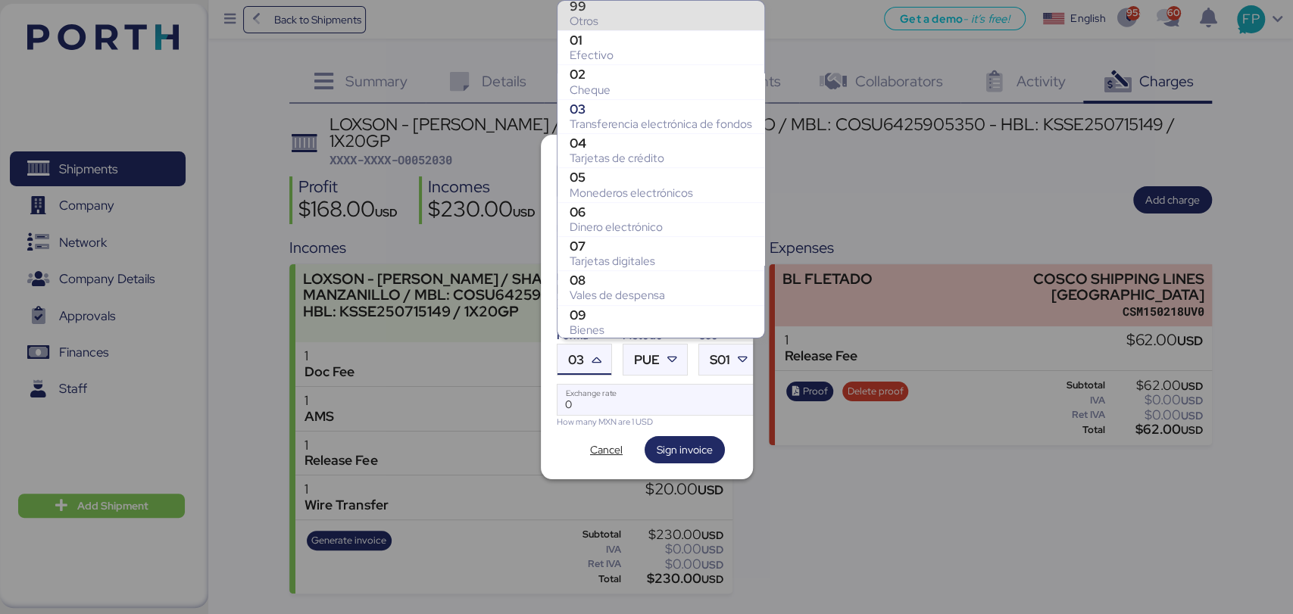
click at [629, 25] on div "Otros" at bounding box center [661, 21] width 183 height 15
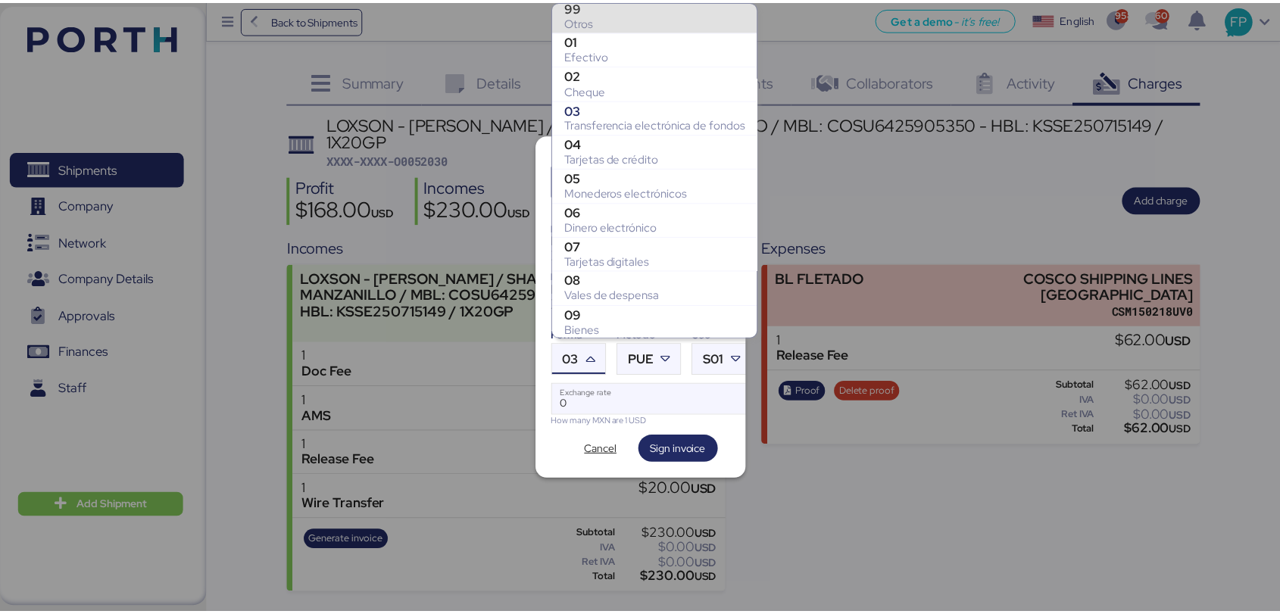
scroll to position [308, 0]
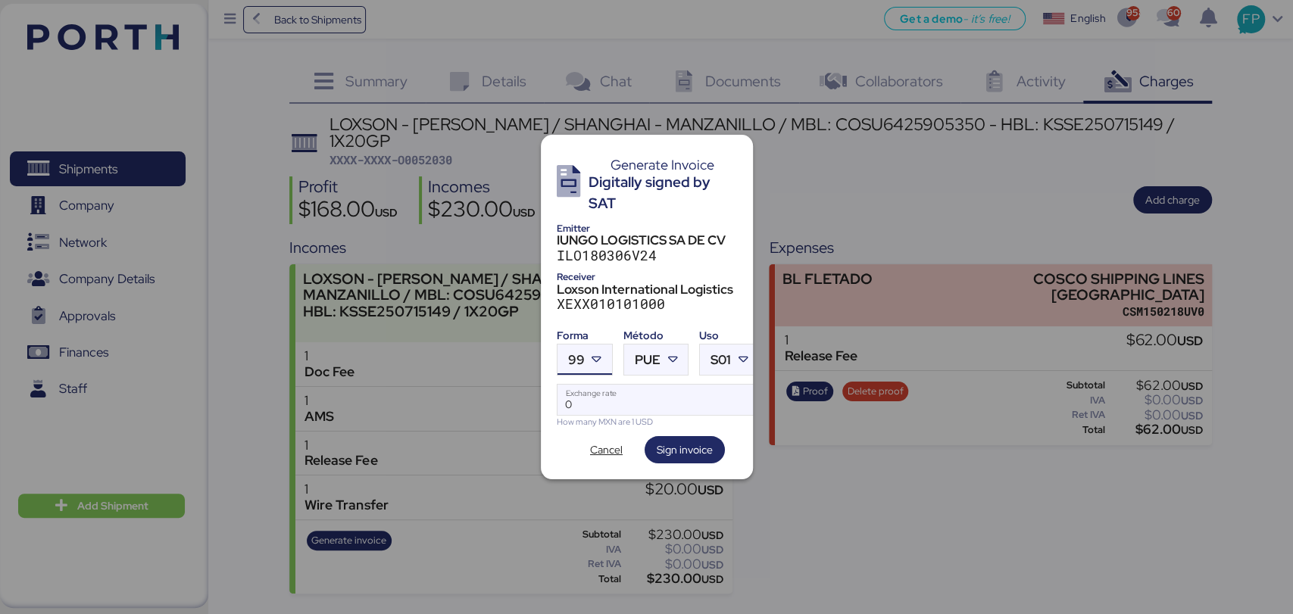
click at [670, 336] on div "Método" at bounding box center [655, 336] width 65 height 16
click at [667, 345] on div at bounding box center [673, 360] width 27 height 30
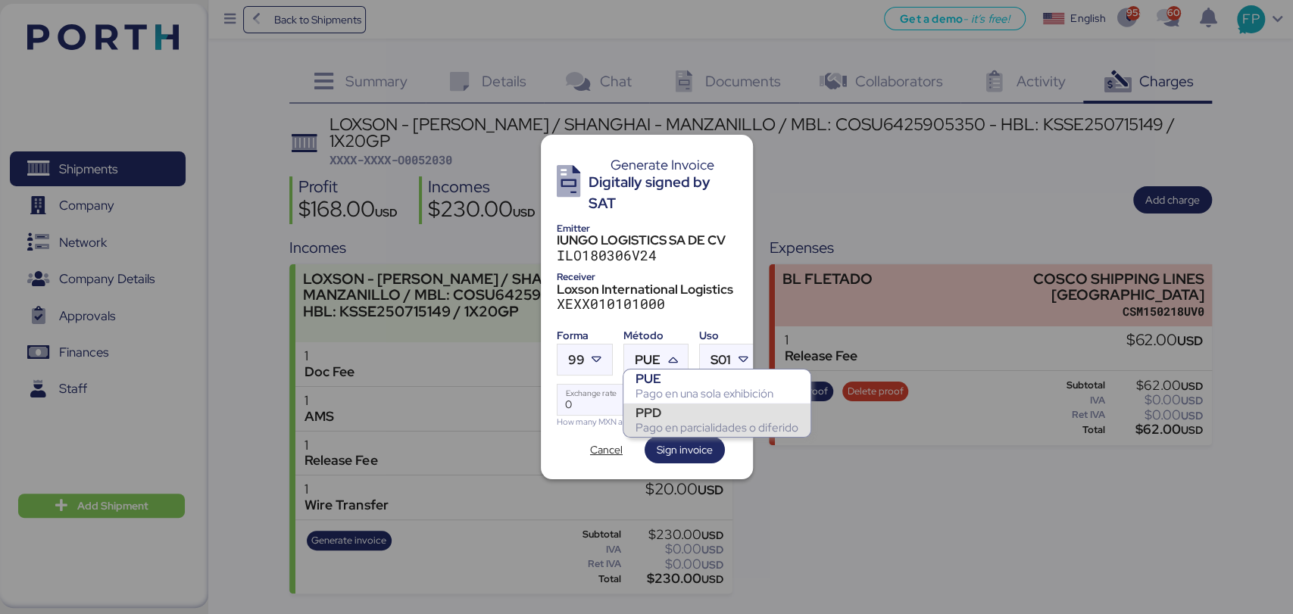
click at [652, 412] on div "PPD" at bounding box center [716, 412] width 163 height 15
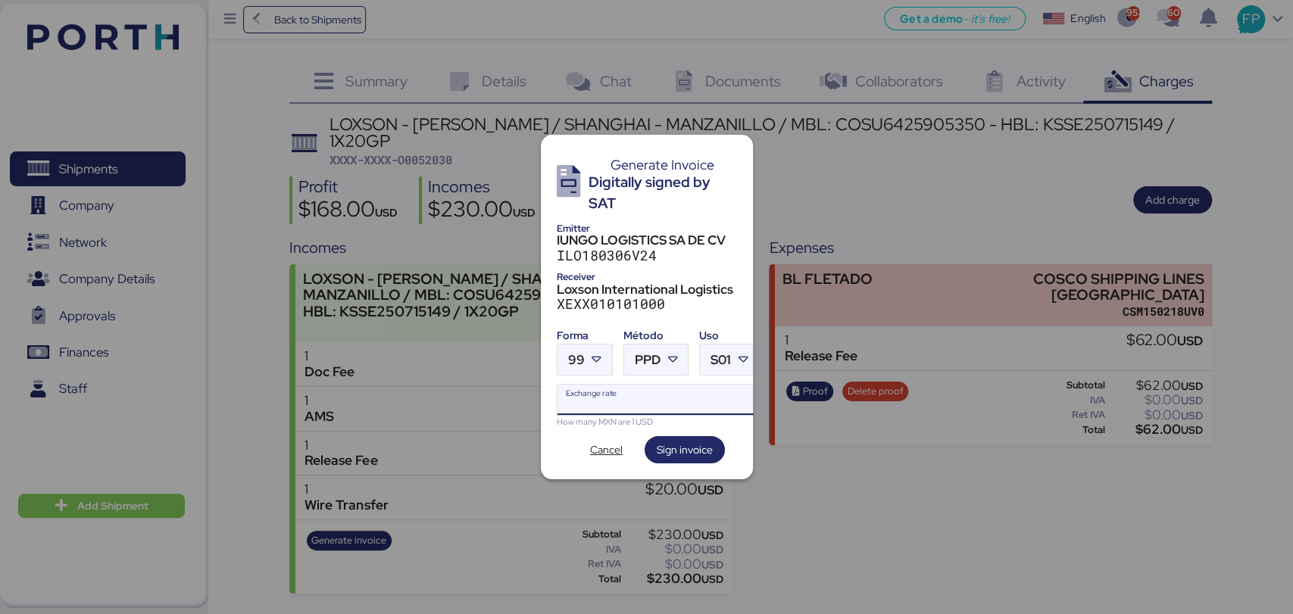
click at [604, 387] on input "Exchange rate" at bounding box center [657, 400] width 201 height 30
type input "0"
paste input "18.7668"
type input "18.7668"
click at [698, 445] on span "Sign invoice" at bounding box center [685, 450] width 56 height 18
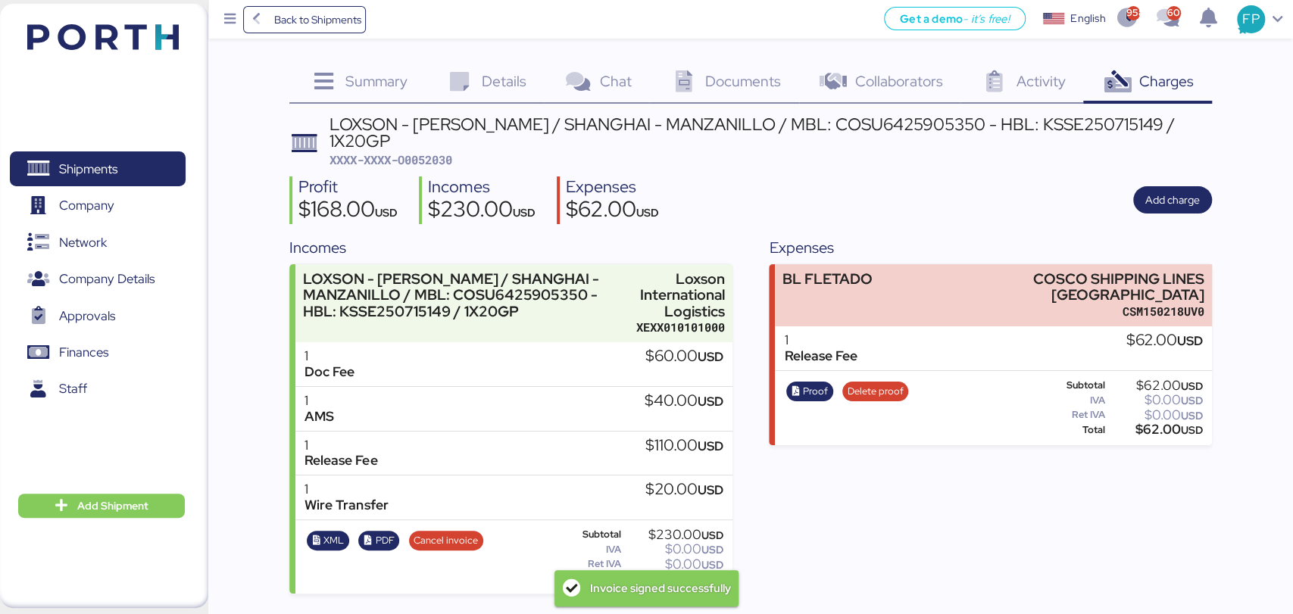
click at [423, 152] on span "XXXX-XXXX-O0052030" at bounding box center [390, 159] width 123 height 15
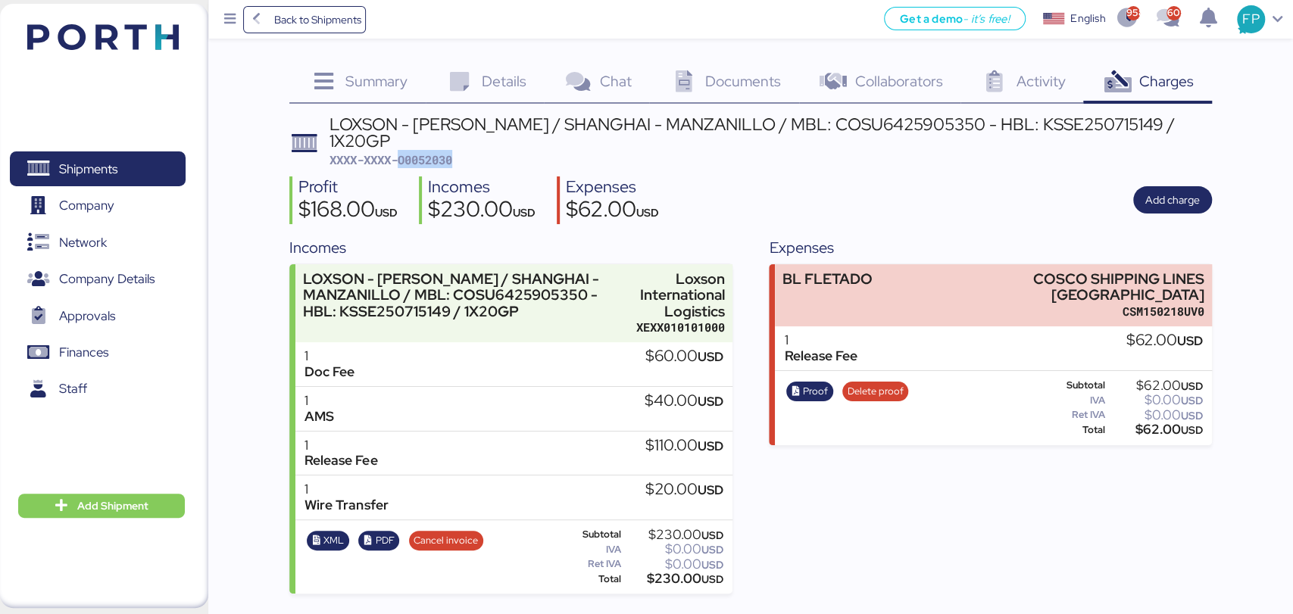
click at [828, 135] on div "LOXSON - [PERSON_NAME] / SHANGHAI - MANZANILLO / MBL: COSU6425905350 - HBL: KSS…" at bounding box center [770, 142] width 882 height 52
click at [831, 131] on div "LOXSON - [PERSON_NAME] / SHANGHAI - MANZANILLO / MBL: COSU6425905350 - HBL: KSS…" at bounding box center [770, 133] width 882 height 34
click at [670, 573] on div "$230.00 USD" at bounding box center [673, 578] width 99 height 11
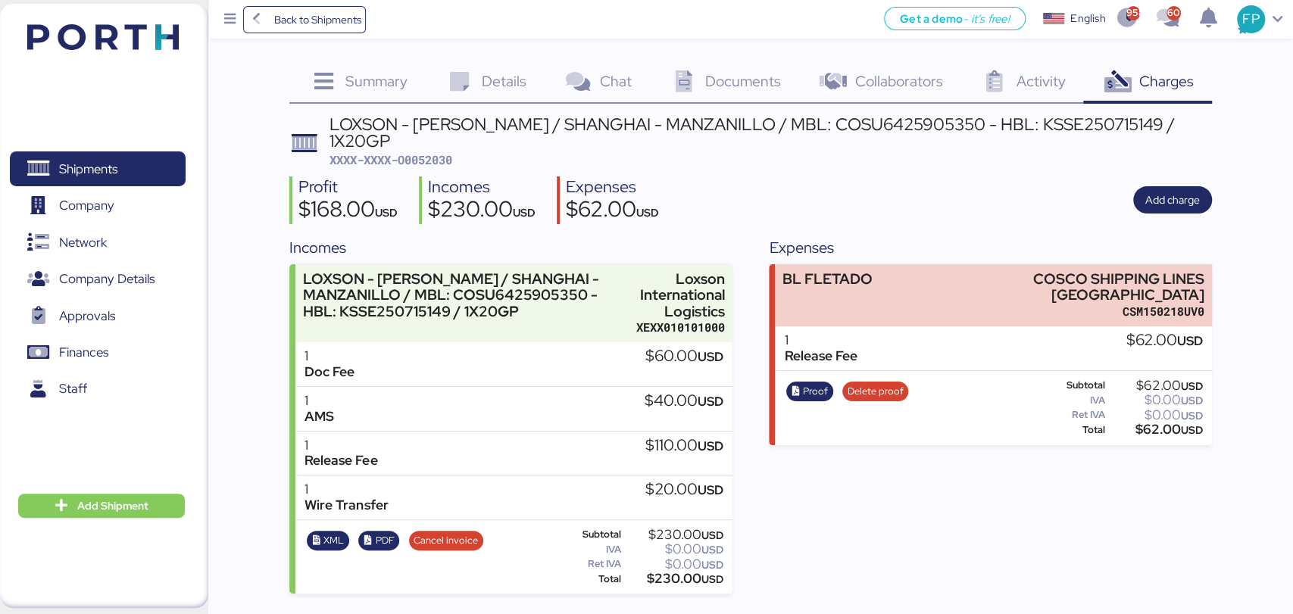
click at [670, 573] on div "$230.00 USD" at bounding box center [673, 578] width 99 height 11
click at [91, 506] on span "Add Shipment" at bounding box center [112, 506] width 71 height 18
click at [136, 528] on div "Add Shipment Manually" at bounding box center [89, 530] width 117 height 21
